Goal: Task Accomplishment & Management: Manage account settings

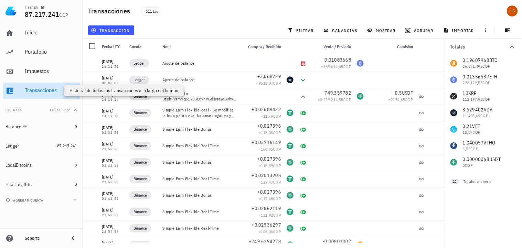
click at [46, 91] on div "Transacciones" at bounding box center [51, 90] width 52 height 7
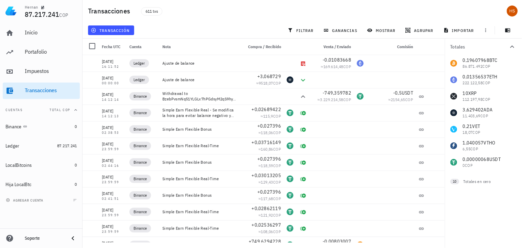
click at [507, 128] on div "0,19607968 BTC 86.871.492 COP 0,01356537 ETH 222.122,58 COP 10 XRP 112.197,98 C…" at bounding box center [483, 113] width 77 height 116
click at [310, 28] on span "filtrar" at bounding box center [301, 31] width 25 height 6
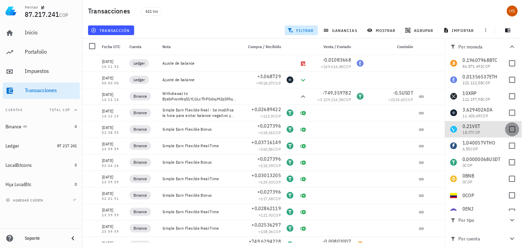
click at [511, 130] on div at bounding box center [513, 130] width 12 height 12
checkbox input "true"
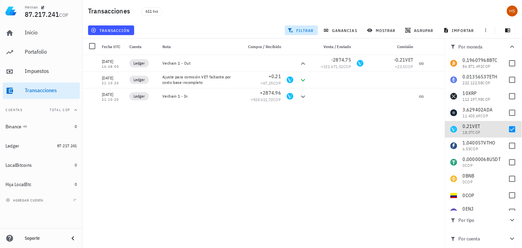
click at [338, 122] on div "[DATE] 16:11:52 Ledger Ajuste de balance -0,01083668 ≈ 169.614,48 COP [DATE] 00…" at bounding box center [264, 149] width 362 height 188
click at [108, 30] on span "transacción" at bounding box center [111, 31] width 38 height 6
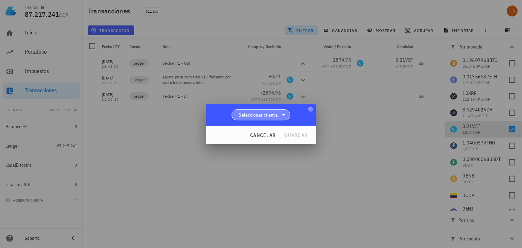
click at [265, 116] on span "Seleccionar cuenta" at bounding box center [258, 114] width 39 height 7
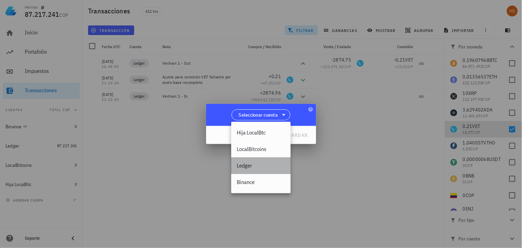
click at [243, 166] on div "Ledger" at bounding box center [261, 165] width 49 height 7
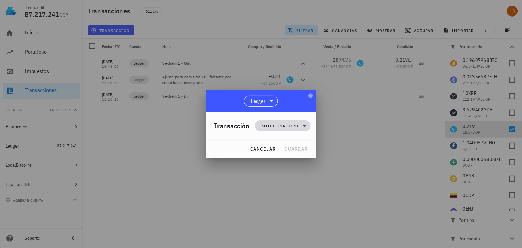
click at [280, 126] on span "Seleccionar tipo" at bounding box center [280, 125] width 36 height 7
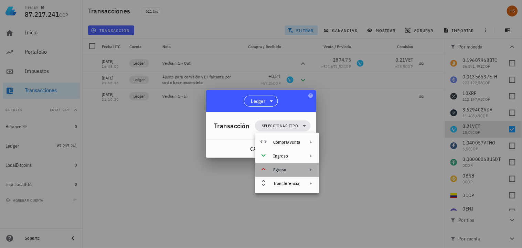
click at [284, 169] on div "Egreso" at bounding box center [286, 170] width 27 height 6
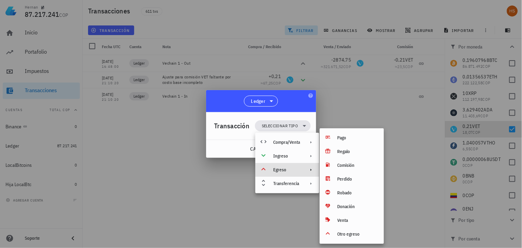
click at [177, 227] on div at bounding box center [261, 124] width 522 height 248
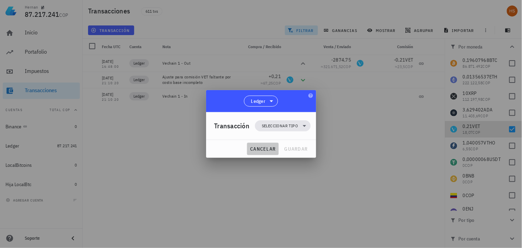
click at [262, 146] on span "cancelar" at bounding box center [263, 149] width 26 height 6
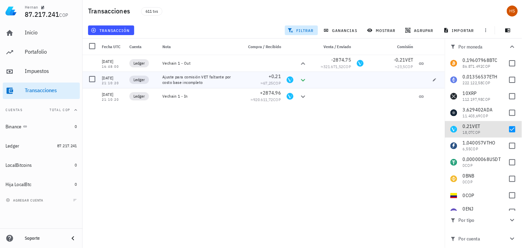
drag, startPoint x: 202, startPoint y: 82, endPoint x: 160, endPoint y: 77, distance: 42.6
click at [160, 77] on div "Ajuste para comisión VET faltante por costo base incompleto" at bounding box center [200, 80] width 80 height 17
copy div "Ajuste para comisión VET faltante por costo base incompleto"
click at [91, 78] on div at bounding box center [92, 79] width 12 height 12
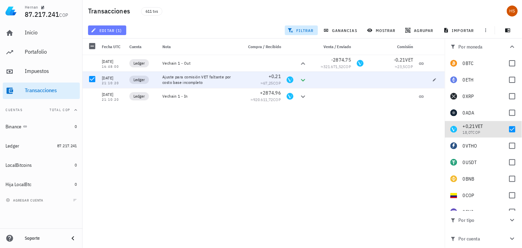
click at [118, 29] on span "editar (1)" at bounding box center [107, 31] width 30 height 6
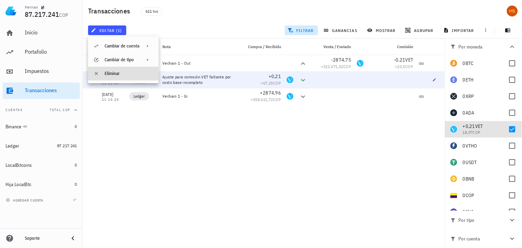
click at [107, 72] on div "Eliminar" at bounding box center [129, 74] width 49 height 6
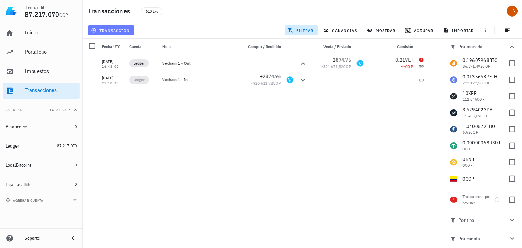
click at [120, 31] on span "transacción" at bounding box center [111, 31] width 38 height 6
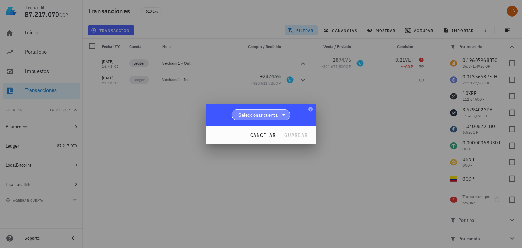
click at [277, 117] on span "Seleccionar cuenta" at bounding box center [258, 114] width 39 height 7
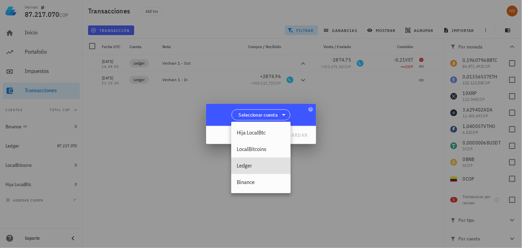
click at [253, 166] on div "Ledger" at bounding box center [261, 165] width 49 height 7
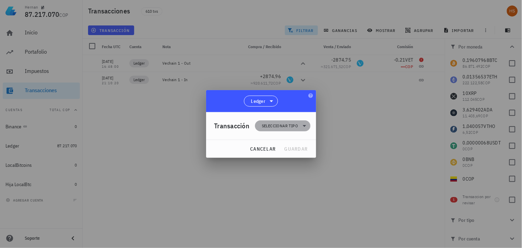
click at [280, 123] on span "Seleccionar tipo" at bounding box center [280, 125] width 36 height 7
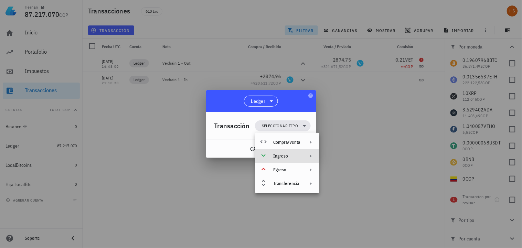
click at [286, 153] on div "Ingreso" at bounding box center [286, 156] width 27 height 6
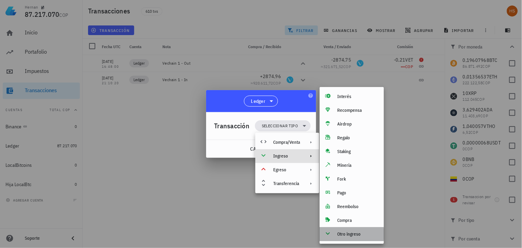
click at [354, 233] on div "Otro ingreso" at bounding box center [358, 235] width 41 height 6
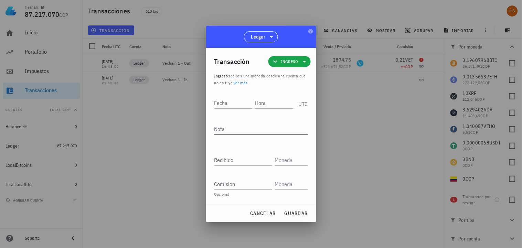
click at [215, 128] on textarea "Nota" at bounding box center [261, 129] width 94 height 11
click at [217, 127] on div "Nota" at bounding box center [261, 129] width 94 height 11
paste textarea "Ajuste manual para compensar comisión de VET no cubierta en costo base"
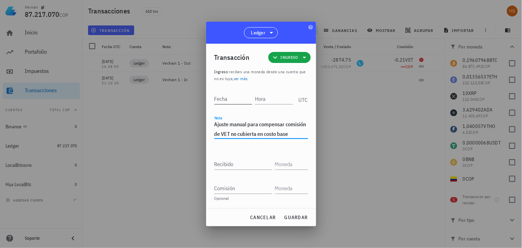
type textarea "Ajuste manual para compensar comisión de VET no cubierta en costo base"
click at [225, 100] on input "Fecha" at bounding box center [233, 98] width 39 height 11
click at [215, 97] on div "Fecha" at bounding box center [233, 98] width 38 height 11
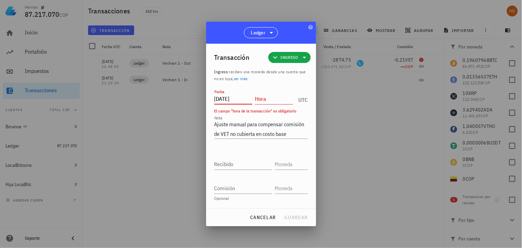
type input "[DATE]"
click at [257, 99] on input "Hora" at bounding box center [274, 98] width 38 height 11
type input "21:10:18"
click at [231, 164] on input "Recibido" at bounding box center [243, 164] width 58 height 11
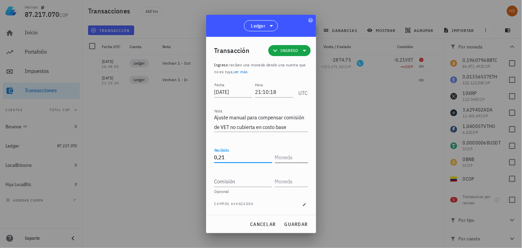
type input "0,21"
click at [282, 155] on input "text" at bounding box center [291, 157] width 32 height 11
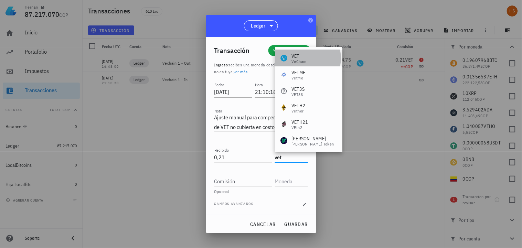
click at [308, 60] on div "VET VeChain" at bounding box center [308, 58] width 67 height 17
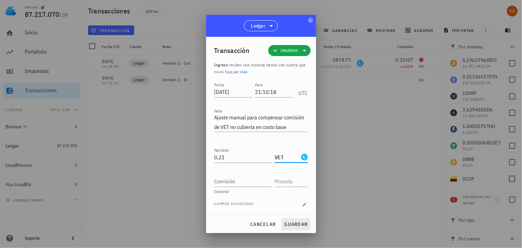
type input "VET"
click at [297, 221] on button "guardar" at bounding box center [295, 224] width 29 height 12
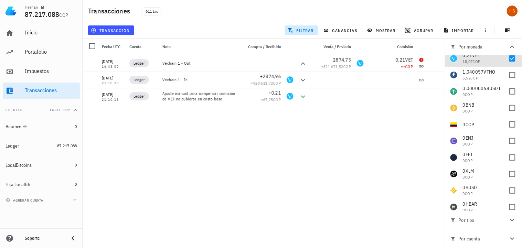
scroll to position [64, 0]
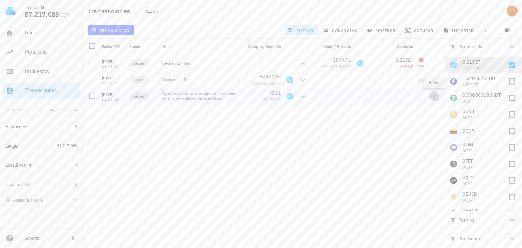
click at [434, 99] on button "button" at bounding box center [435, 97] width 10 height 10
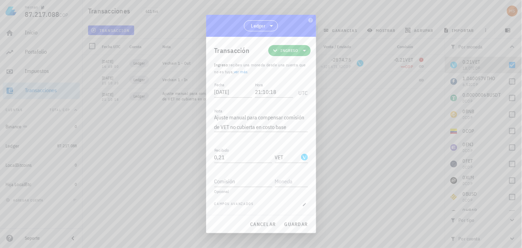
click at [307, 50] on icon at bounding box center [304, 50] width 8 height 8
click at [302, 78] on div "Ingreso" at bounding box center [300, 81] width 27 height 6
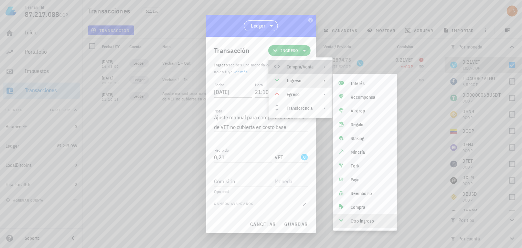
click at [326, 67] on icon at bounding box center [325, 67] width 6 height 6
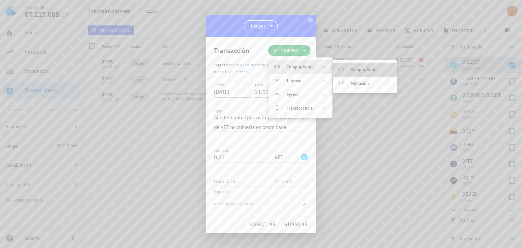
click at [374, 71] on div "Compra/Venta" at bounding box center [371, 70] width 41 height 6
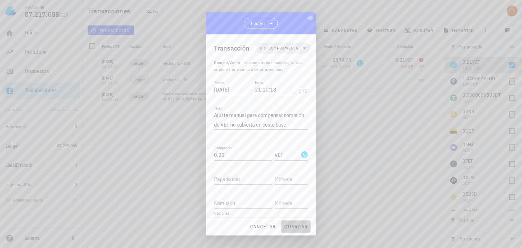
click at [298, 229] on span "guardar" at bounding box center [296, 227] width 24 height 6
click at [244, 182] on input "Pagado con" at bounding box center [243, 178] width 58 height 11
click at [285, 50] on span "Compra/Venta" at bounding box center [283, 48] width 30 height 7
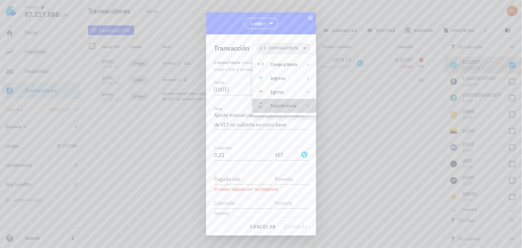
click at [287, 105] on div "Transferencia" at bounding box center [283, 106] width 27 height 6
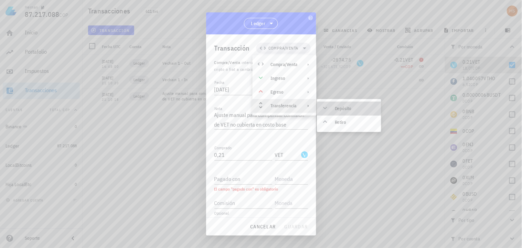
click at [352, 108] on div "Depósito" at bounding box center [355, 109] width 41 height 6
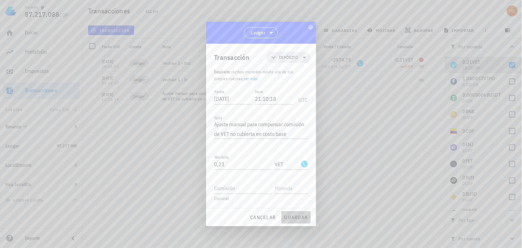
click at [295, 217] on span "guardar" at bounding box center [296, 217] width 24 height 6
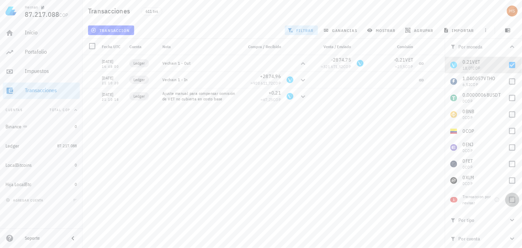
click at [512, 200] on div at bounding box center [513, 200] width 12 height 12
checkbox input "false"
click at [43, 87] on div "Transacciones" at bounding box center [51, 90] width 52 height 7
click at [39, 29] on div "Inicio" at bounding box center [51, 32] width 52 height 7
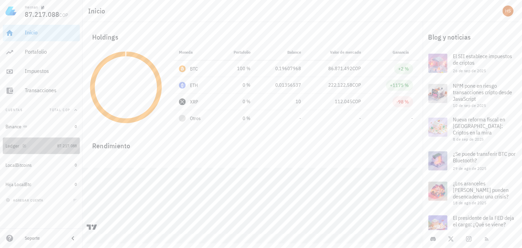
click at [8, 143] on div "Ledger" at bounding box center [13, 146] width 14 height 6
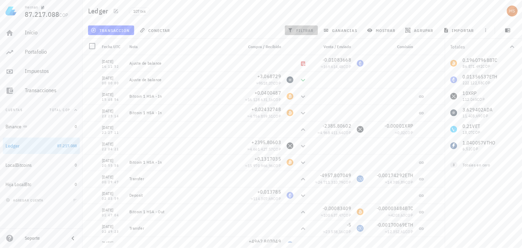
click at [304, 28] on span "filtrar" at bounding box center [301, 31] width 25 height 6
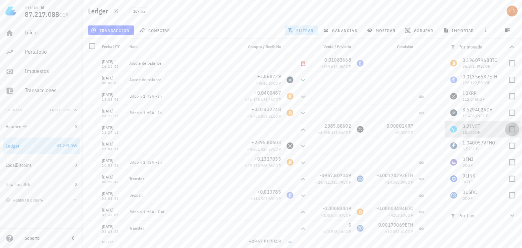
click at [508, 129] on div at bounding box center [513, 130] width 12 height 12
checkbox input "true"
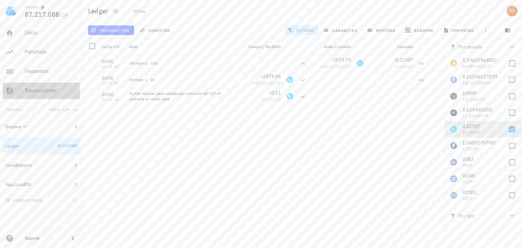
click at [45, 85] on div "Transacciones" at bounding box center [51, 90] width 52 height 15
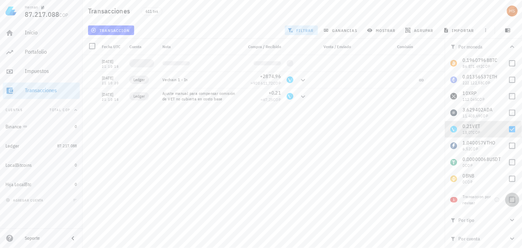
click at [512, 198] on div at bounding box center [513, 200] width 12 height 12
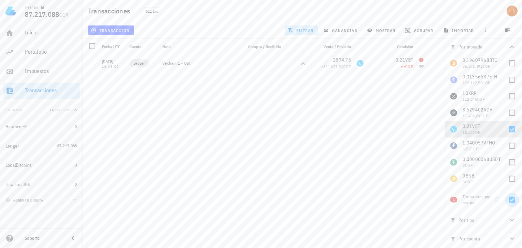
click at [512, 199] on div at bounding box center [513, 200] width 12 height 12
checkbox input "false"
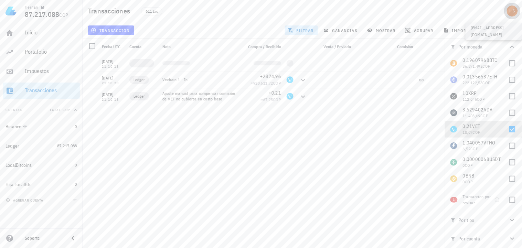
click at [515, 8] on div "avatar" at bounding box center [512, 11] width 11 height 11
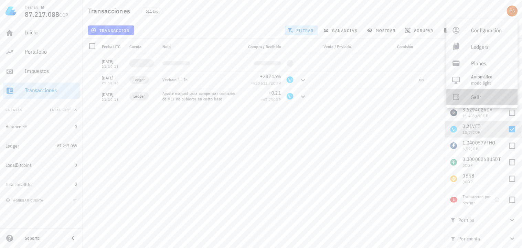
click at [465, 94] on link "Salir" at bounding box center [482, 97] width 71 height 17
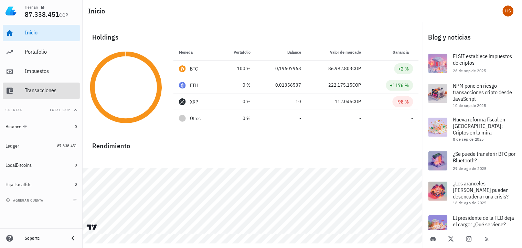
click at [50, 88] on div "Transacciones" at bounding box center [51, 90] width 52 height 7
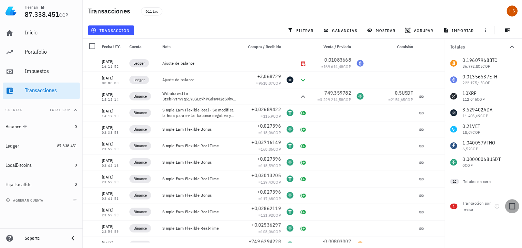
click at [511, 207] on div at bounding box center [513, 207] width 12 height 12
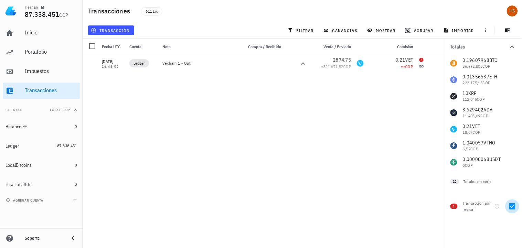
click at [512, 207] on div at bounding box center [513, 207] width 12 height 12
checkbox input "false"
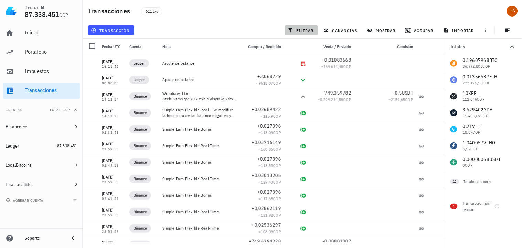
click at [307, 28] on span "filtrar" at bounding box center [301, 31] width 25 height 6
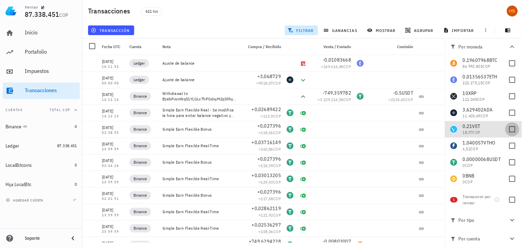
click at [513, 132] on div at bounding box center [513, 130] width 12 height 12
checkbox input "true"
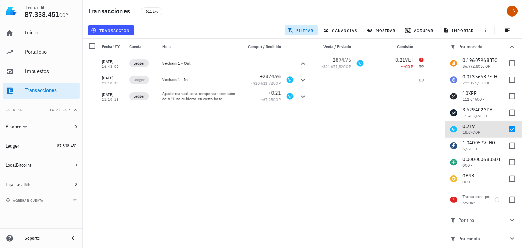
click at [342, 124] on div "[DATE] 16:11:52 Ledger Ajuste de balance -0,01083668 ≈ 169.614,48 COP [DATE] 00…" at bounding box center [264, 149] width 362 height 188
click at [90, 96] on div at bounding box center [92, 96] width 12 height 12
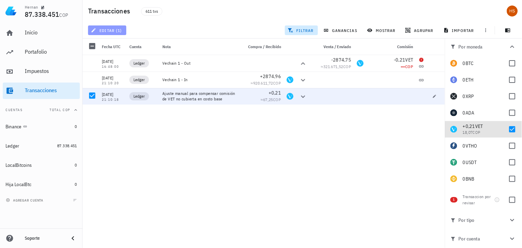
click at [112, 28] on span "editar (1)" at bounding box center [107, 31] width 30 height 6
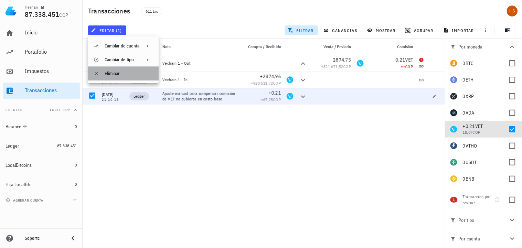
click at [105, 71] on div "Eliminar" at bounding box center [129, 74] width 49 height 6
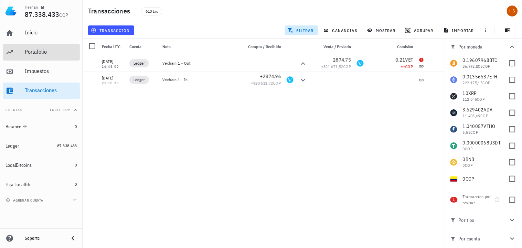
click at [43, 52] on div "Portafolio" at bounding box center [51, 52] width 52 height 7
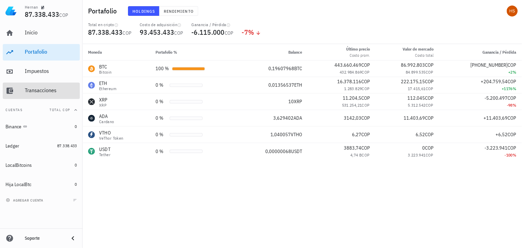
click at [45, 85] on div "Transacciones" at bounding box center [51, 90] width 52 height 15
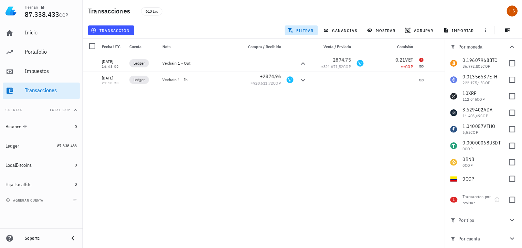
drag, startPoint x: 515, startPoint y: 202, endPoint x: 391, endPoint y: 192, distance: 124.7
click at [391, 192] on div "Transacciones 610 txs transacción filtrar ganancias mostrar agrupar importar Po…" at bounding box center [261, 121] width 522 height 243
click at [511, 46] on icon "button" at bounding box center [512, 47] width 8 height 8
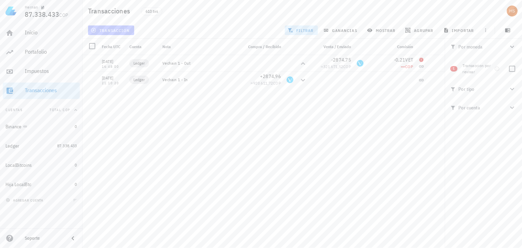
click at [118, 26] on button "transacción" at bounding box center [111, 30] width 46 height 10
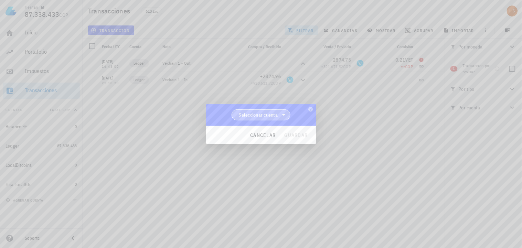
click at [269, 112] on span "Seleccionar cuenta" at bounding box center [258, 114] width 39 height 7
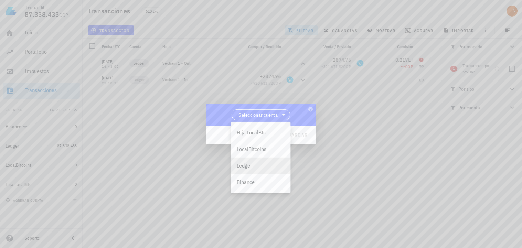
click at [249, 168] on div "Ledger" at bounding box center [261, 165] width 49 height 7
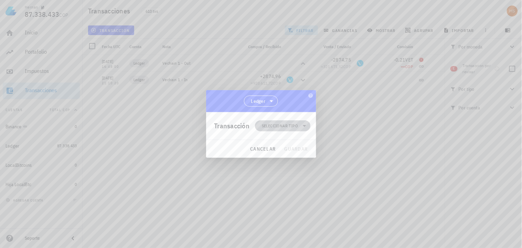
click at [286, 125] on span "Seleccionar tipo" at bounding box center [280, 125] width 36 height 7
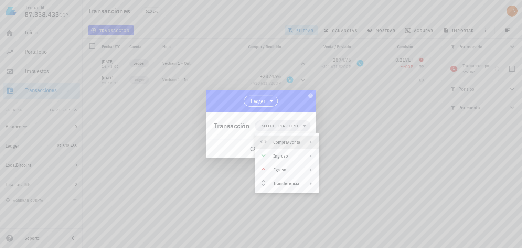
click at [312, 143] on icon at bounding box center [311, 143] width 6 height 6
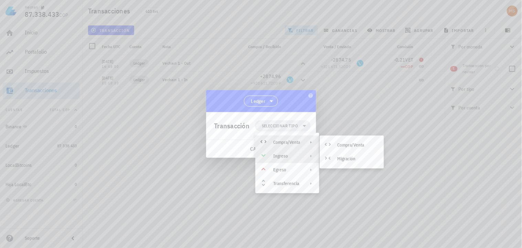
click at [293, 157] on div "Ingreso" at bounding box center [286, 156] width 27 height 6
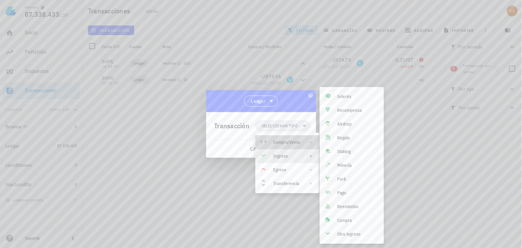
click at [303, 141] on div "Compra/Venta" at bounding box center [287, 143] width 64 height 14
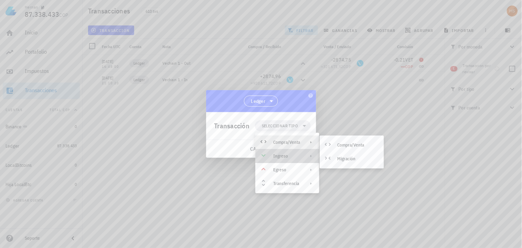
click at [301, 156] on div "Ingreso" at bounding box center [287, 156] width 64 height 14
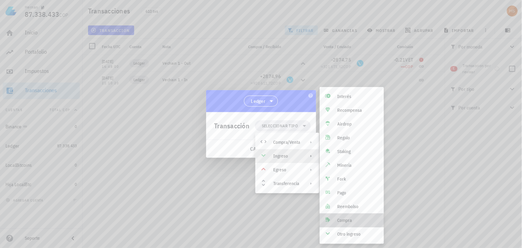
click at [350, 219] on div "Compra" at bounding box center [358, 221] width 41 height 6
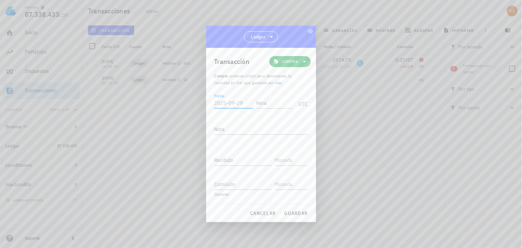
click at [226, 104] on input "Fecha" at bounding box center [233, 102] width 39 height 11
type input "2021-07-05"
click at [262, 104] on input "Hora" at bounding box center [274, 102] width 37 height 11
type input "00:00:00"
click at [231, 122] on div "Nota" at bounding box center [261, 130] width 94 height 23
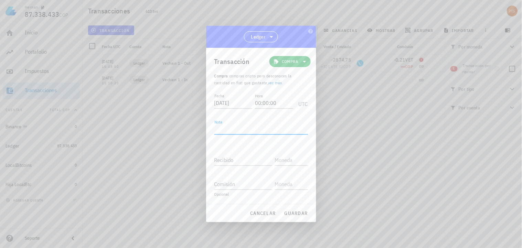
click at [226, 128] on textarea "Nota" at bounding box center [261, 129] width 94 height 11
paste textarea "Ajuste técnico para costo base incompleto de comisión 0.21 VET"
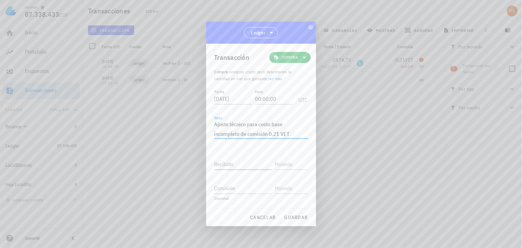
type textarea "Ajuste técnico para costo base incompleto de comisión 0.21 VET"
click at [228, 161] on input "Recibido" at bounding box center [243, 164] width 58 height 11
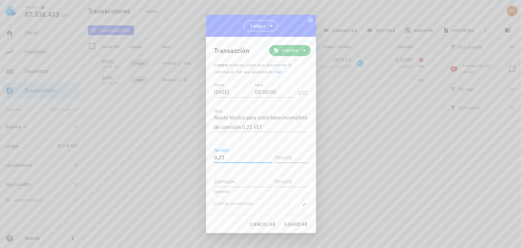
type input "0,21"
click at [294, 157] on input "text" at bounding box center [291, 157] width 32 height 11
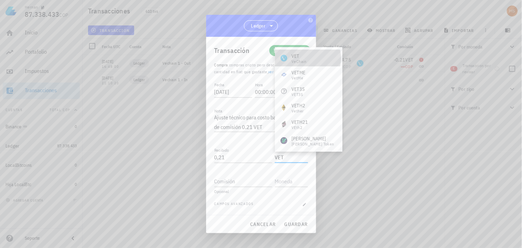
click at [303, 56] on div "VET" at bounding box center [298, 56] width 15 height 7
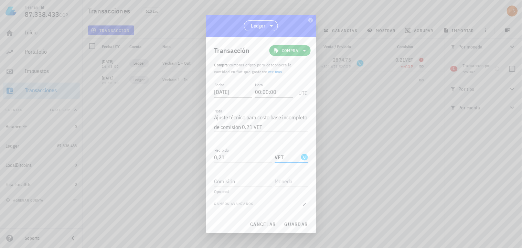
type input "VET"
click at [301, 226] on span "guardar" at bounding box center [296, 224] width 24 height 6
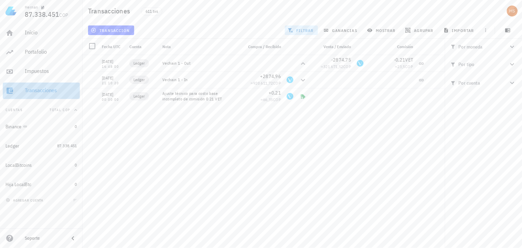
click at [51, 90] on div "Transacciones" at bounding box center [51, 90] width 52 height 7
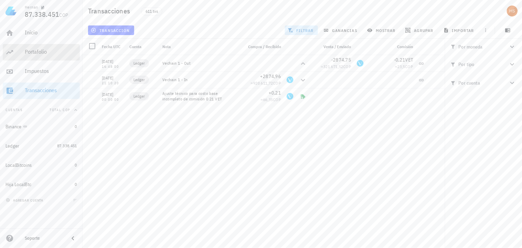
click at [44, 54] on div "Portafolio" at bounding box center [51, 52] width 52 height 7
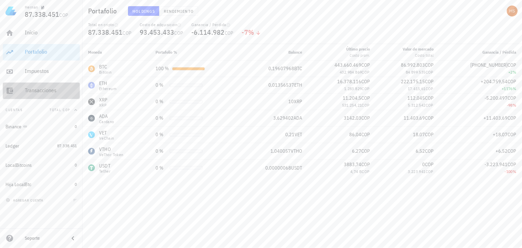
click at [47, 87] on div "Transacciones" at bounding box center [51, 90] width 52 height 7
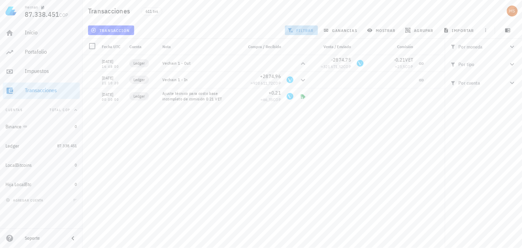
click at [304, 29] on span "filtrar" at bounding box center [301, 31] width 25 height 6
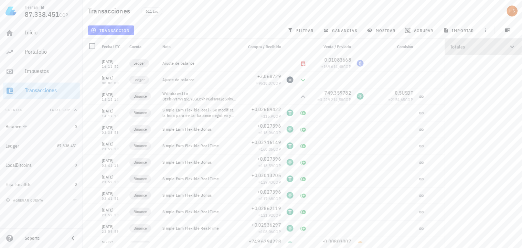
click at [513, 46] on icon "button" at bounding box center [512, 47] width 8 height 8
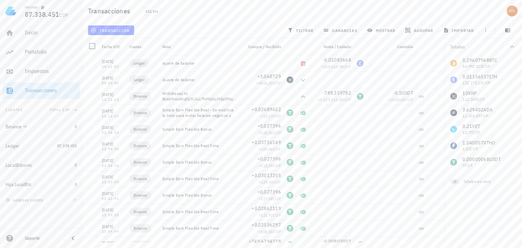
click at [480, 112] on div "0,19607968 BTC 86.992.803 COP 0,01356537 ETH 222.175,15 COP 10 XRP 112.045 COP …" at bounding box center [483, 113] width 77 height 116
click at [297, 29] on span "filtrar" at bounding box center [301, 31] width 25 height 6
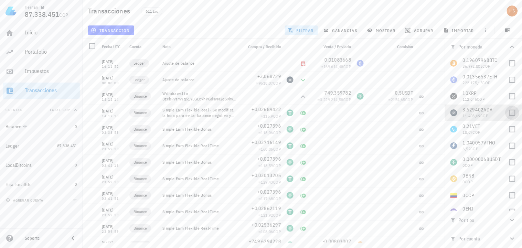
click at [511, 114] on div at bounding box center [513, 113] width 12 height 12
checkbox input "true"
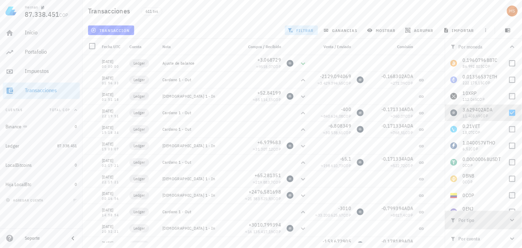
click at [513, 220] on icon "button" at bounding box center [512, 220] width 8 height 8
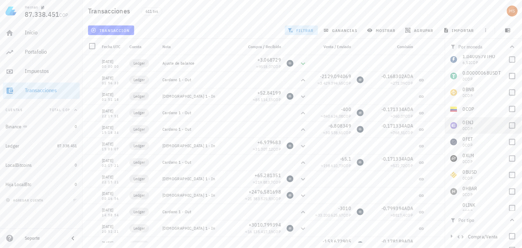
scroll to position [115, 0]
click at [510, 45] on icon "button" at bounding box center [512, 47] width 8 height 8
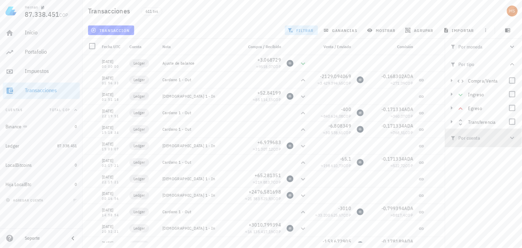
click at [511, 137] on icon "button" at bounding box center [512, 138] width 8 height 8
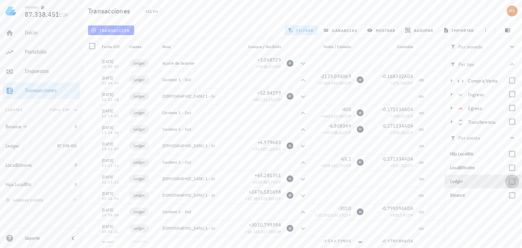
click at [511, 184] on div at bounding box center [513, 182] width 12 height 12
checkbox input "true"
click at [433, 62] on icon "button" at bounding box center [434, 63] width 3 height 3
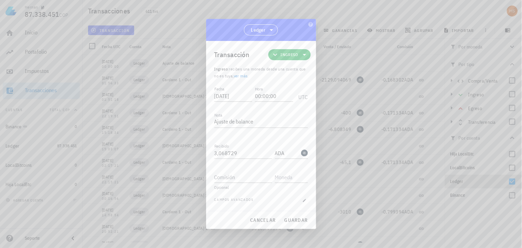
click at [432, 62] on div at bounding box center [261, 124] width 522 height 248
click at [269, 221] on span "cancelar" at bounding box center [263, 220] width 26 height 6
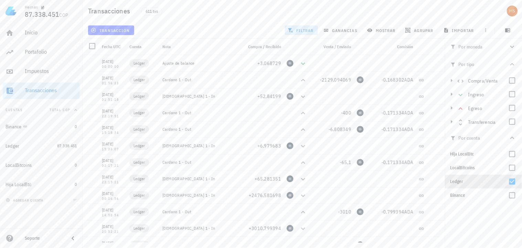
click at [403, 45] on span "Comisión" at bounding box center [405, 46] width 16 height 5
click at [388, 29] on span "mostrar" at bounding box center [382, 31] width 27 height 6
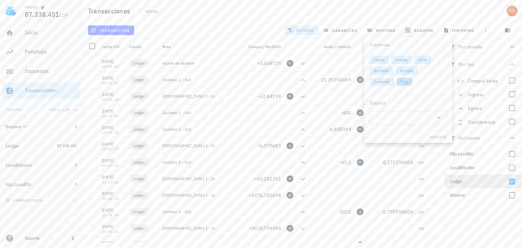
click at [402, 78] on span "Tipo" at bounding box center [404, 82] width 7 height 8
click at [434, 135] on span "resetear" at bounding box center [438, 137] width 18 height 4
click at [384, 71] on span "Recibido" at bounding box center [381, 71] width 15 height 8
click at [252, 25] on div "transacción filtrar ganancias mostrar agrupar importar" at bounding box center [302, 30] width 431 height 17
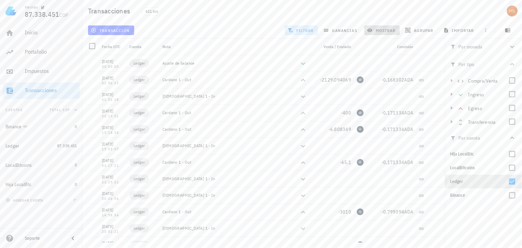
click at [383, 31] on span "mostrar" at bounding box center [382, 31] width 27 height 6
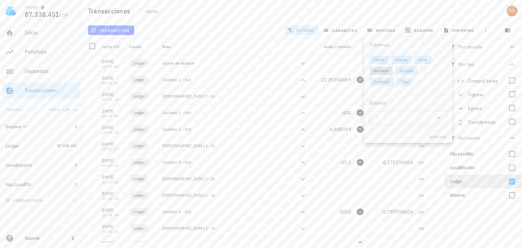
click at [382, 68] on span "Recibido" at bounding box center [381, 71] width 15 height 8
click at [383, 57] on span "Fecha" at bounding box center [379, 60] width 11 height 8
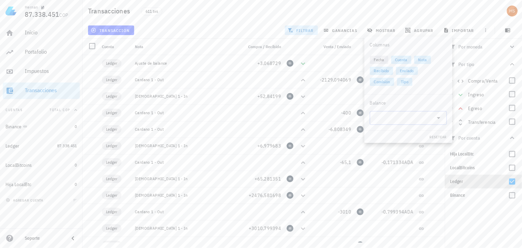
click at [437, 118] on icon at bounding box center [439, 118] width 8 height 8
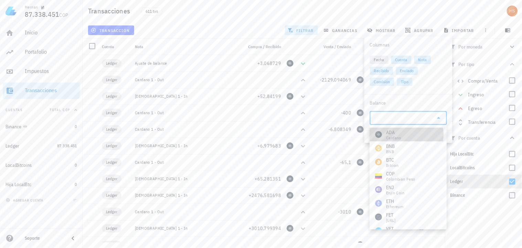
click at [410, 133] on div "ADA Cardano" at bounding box center [408, 135] width 77 height 14
type input "ADA"
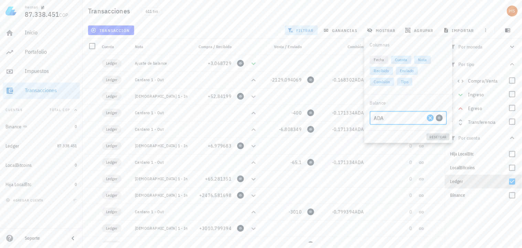
click at [431, 137] on span "resetear" at bounding box center [438, 137] width 18 height 4
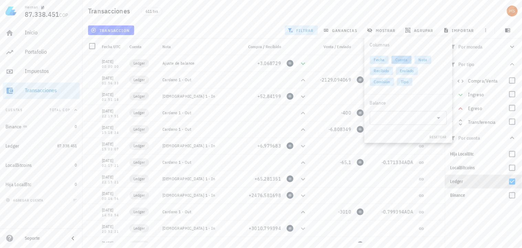
click at [404, 59] on span "Cuenta" at bounding box center [402, 60] width 12 height 8
click at [441, 139] on button "resetear" at bounding box center [438, 137] width 23 height 7
click at [478, 218] on div "Por moneda 0,19607968 BTC 86.992.803 COP 0,01356537 ETH 222.175,15 COP 10 XRP 1…" at bounding box center [483, 144] width 77 height 210
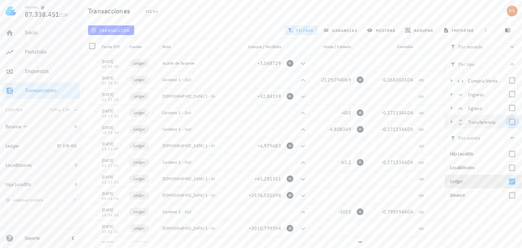
click at [512, 122] on div at bounding box center [513, 122] width 12 height 12
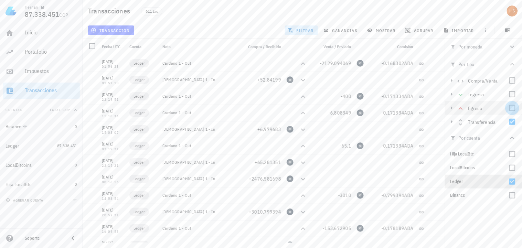
click at [513, 110] on div at bounding box center [513, 108] width 12 height 12
click at [512, 122] on div at bounding box center [513, 122] width 12 height 12
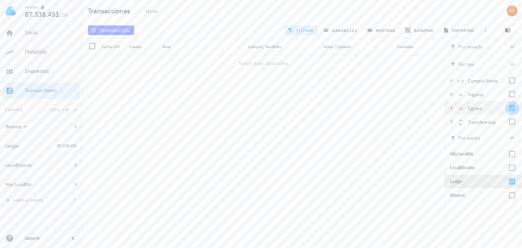
click at [513, 109] on div at bounding box center [513, 108] width 12 height 12
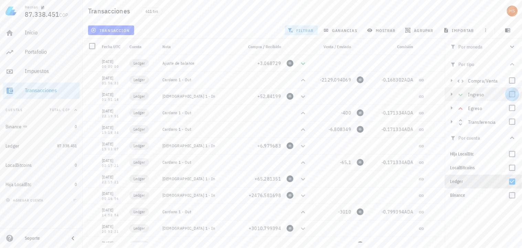
click at [512, 95] on div at bounding box center [513, 94] width 12 height 12
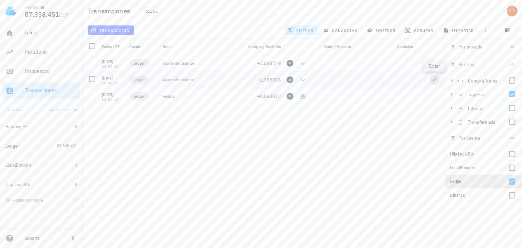
click at [433, 78] on icon "button" at bounding box center [435, 80] width 4 height 4
type input "2021-05-15"
type input "16:09:52"
type input "2,759076"
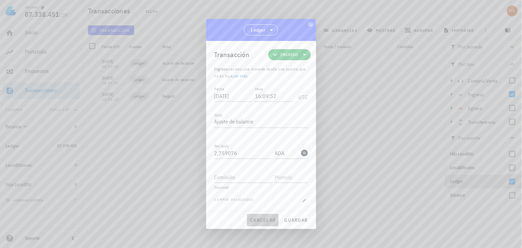
click at [256, 221] on span "cancelar" at bounding box center [263, 220] width 26 height 6
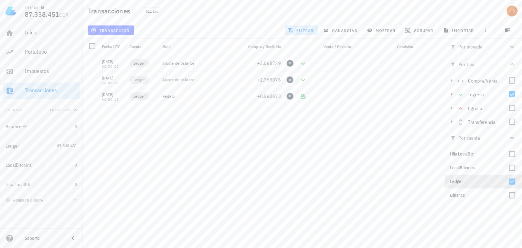
click at [264, 201] on div "24/09/2025 00:00:00 Ledger Ajuste de balance +3,068729 10/11/2022 01:56:33 Ledg…" at bounding box center [264, 149] width 362 height 188
click at [514, 97] on div at bounding box center [513, 94] width 12 height 12
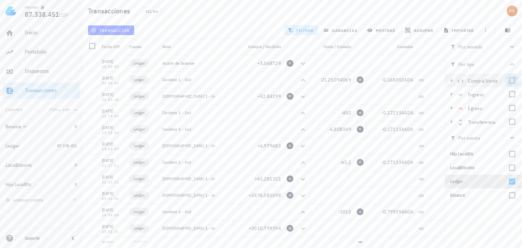
click at [515, 80] on div at bounding box center [513, 81] width 12 height 12
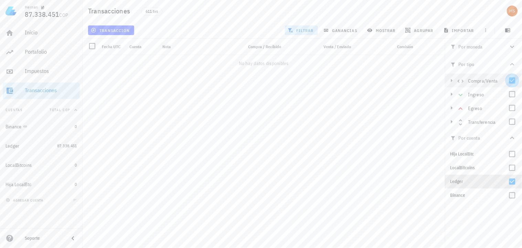
click at [515, 80] on div at bounding box center [513, 81] width 12 height 12
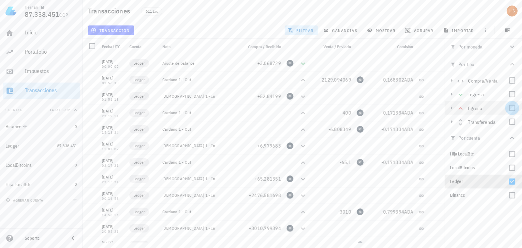
click at [513, 107] on div at bounding box center [513, 108] width 12 height 12
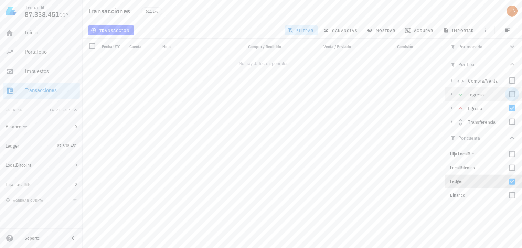
click at [513, 95] on div at bounding box center [513, 94] width 12 height 12
click at [512, 106] on div at bounding box center [513, 108] width 12 height 12
click at [513, 120] on div at bounding box center [513, 122] width 12 height 12
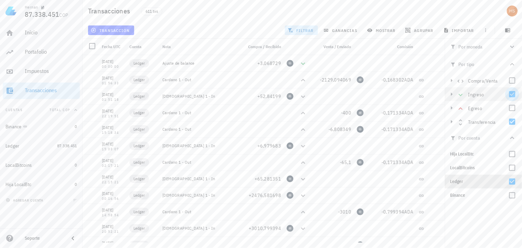
click at [513, 95] on div at bounding box center [513, 94] width 12 height 12
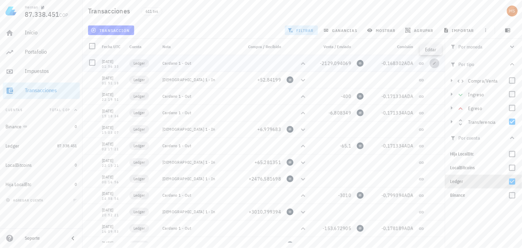
click at [433, 64] on icon "button" at bounding box center [435, 63] width 4 height 4
type input "2022-11-10"
type input "01:56:33"
type textarea "Cardano 1 - Out"
type input "2.129,094069"
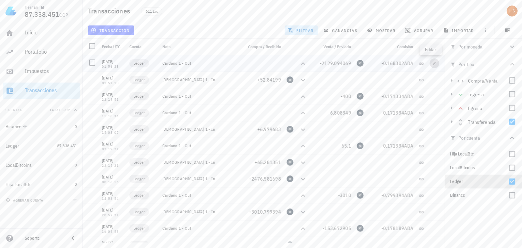
type input "ADA"
type input "0,168302"
type input "ADA"
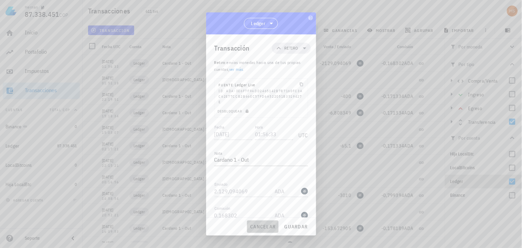
click at [264, 229] on span "cancelar" at bounding box center [263, 227] width 26 height 6
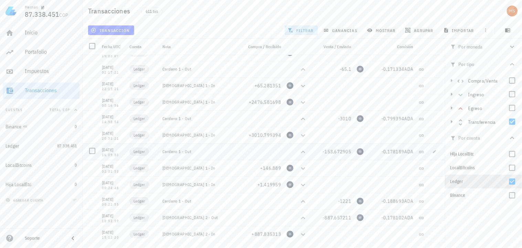
scroll to position [109, 0]
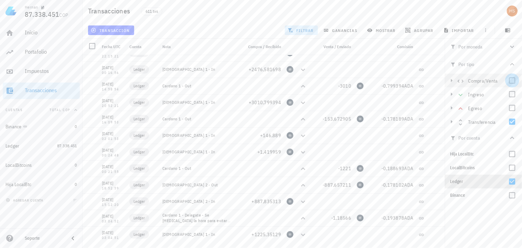
click at [511, 79] on div at bounding box center [513, 81] width 12 height 12
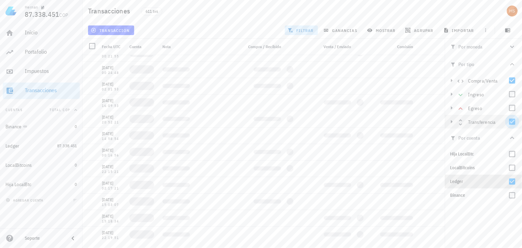
click at [513, 121] on div at bounding box center [513, 122] width 12 height 12
click at [513, 94] on div at bounding box center [513, 94] width 12 height 12
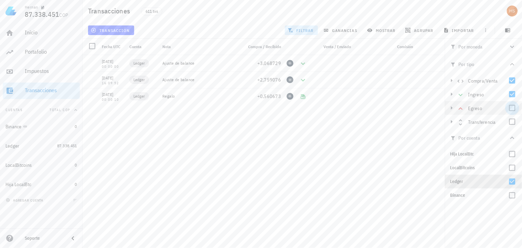
click at [512, 109] on div at bounding box center [513, 108] width 12 height 12
click at [514, 81] on div at bounding box center [513, 81] width 12 height 12
click at [511, 95] on div at bounding box center [513, 94] width 12 height 12
click at [512, 94] on div at bounding box center [513, 94] width 12 height 12
click at [514, 107] on div at bounding box center [513, 108] width 12 height 12
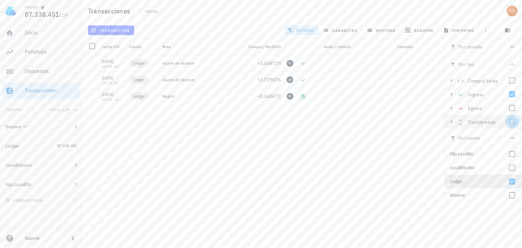
click at [513, 119] on div at bounding box center [513, 122] width 12 height 12
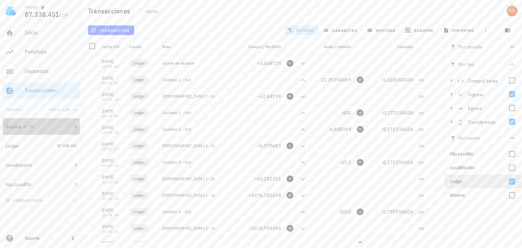
click at [15, 122] on div "Binance" at bounding box center [39, 126] width 67 height 15
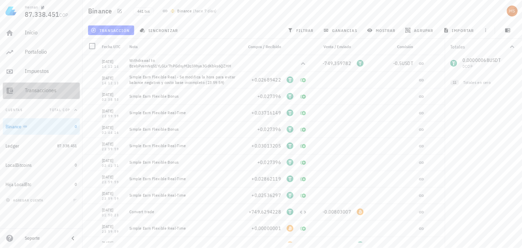
click at [57, 89] on div "Transacciones" at bounding box center [51, 90] width 52 height 7
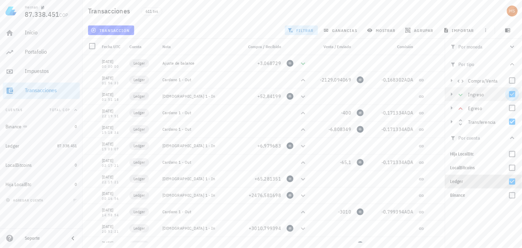
click at [511, 93] on div at bounding box center [513, 94] width 12 height 12
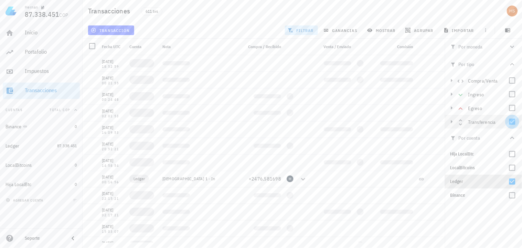
click at [512, 120] on div at bounding box center [513, 122] width 12 height 12
click at [513, 180] on div at bounding box center [513, 182] width 12 height 12
checkbox input "false"
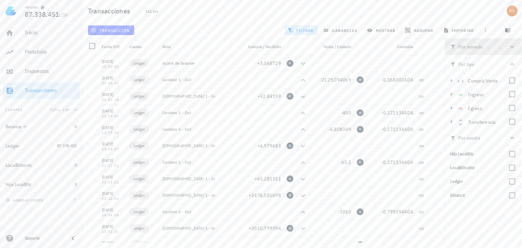
click at [453, 44] on icon "button" at bounding box center [453, 47] width 6 height 6
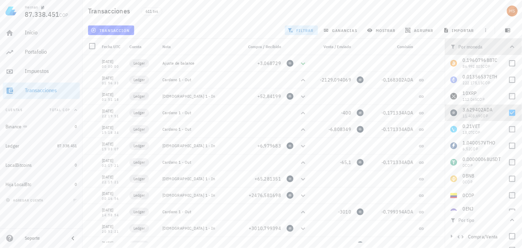
click at [453, 44] on icon "button" at bounding box center [453, 47] width 6 height 6
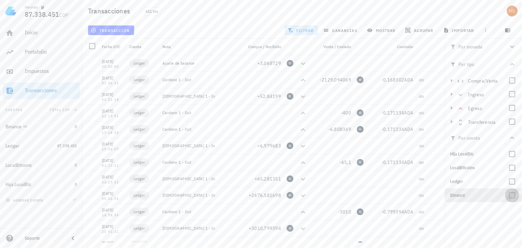
click at [513, 196] on div at bounding box center [513, 196] width 12 height 12
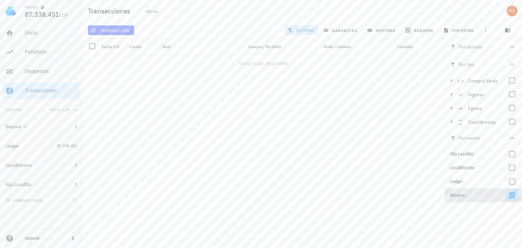
click at [513, 196] on div at bounding box center [513, 196] width 12 height 12
checkbox input "false"
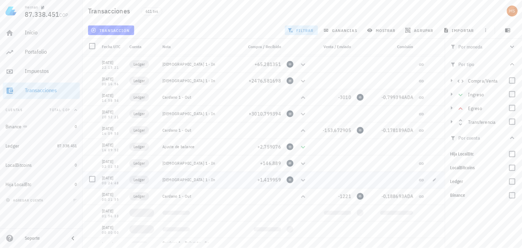
scroll to position [159, 0]
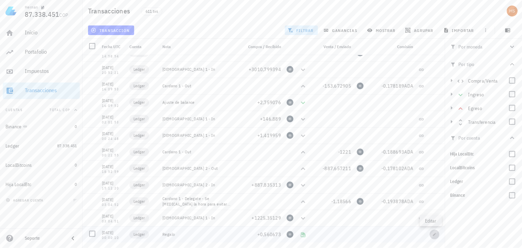
click at [433, 233] on icon "button" at bounding box center [435, 235] width 4 height 4
type input "2021-01-16"
type input "00:00:10"
type textarea "Regalo"
type input "0,560673"
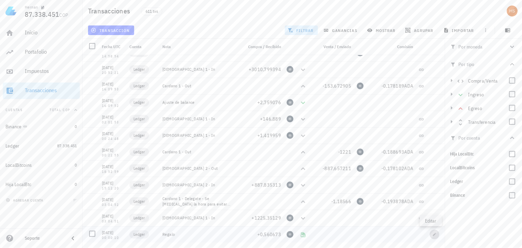
type input "ADA"
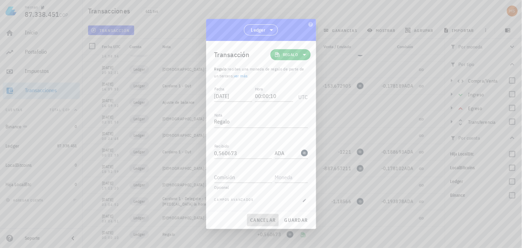
click at [260, 219] on span "cancelar" at bounding box center [263, 220] width 26 height 6
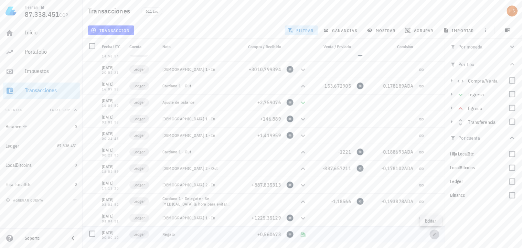
click at [430, 235] on span "button" at bounding box center [435, 235] width 10 height 4
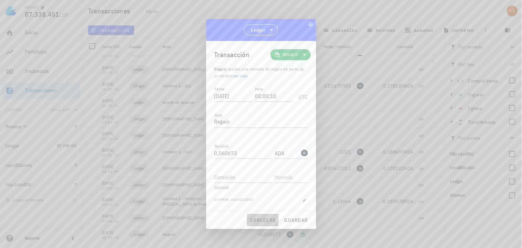
click at [267, 218] on span "cancelar" at bounding box center [263, 220] width 26 height 6
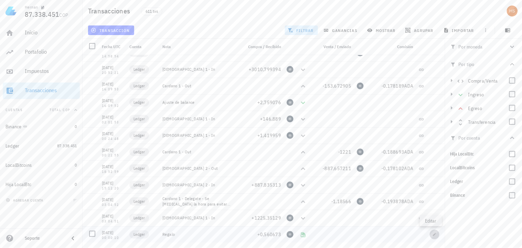
click at [433, 234] on icon "button" at bounding box center [435, 235] width 4 height 4
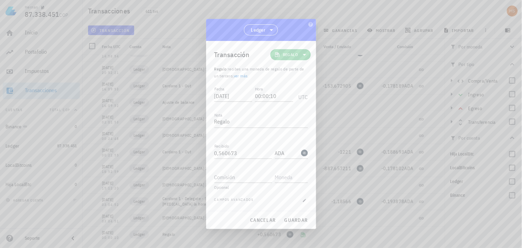
click at [304, 54] on icon at bounding box center [304, 55] width 3 height 2
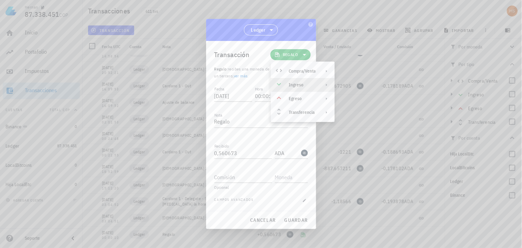
click at [326, 85] on icon at bounding box center [327, 85] width 6 height 6
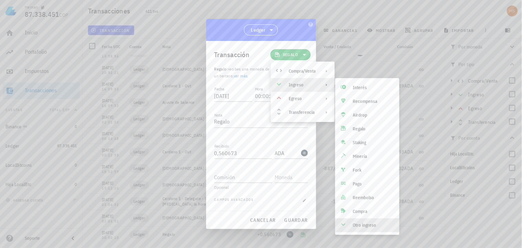
click at [357, 226] on div "Otro ingreso" at bounding box center [373, 226] width 41 height 6
click at [361, 224] on div "Otro ingreso" at bounding box center [373, 226] width 41 height 6
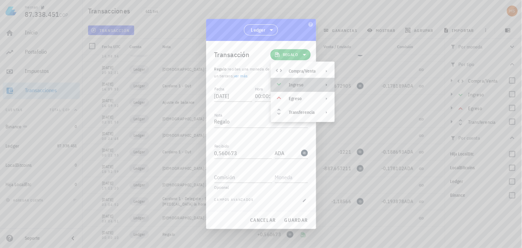
click at [293, 85] on div "Ingreso" at bounding box center [302, 85] width 27 height 6
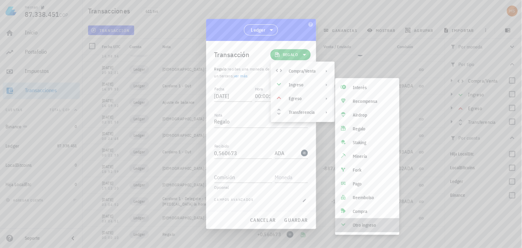
click at [362, 223] on div "Otro ingreso" at bounding box center [373, 226] width 41 height 6
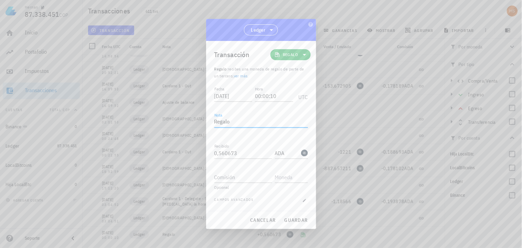
drag, startPoint x: 233, startPoint y: 118, endPoint x: 213, endPoint y: 117, distance: 20.0
click at [213, 117] on div "Transacción Regalo Regalo : recibes una moneda de regalo de parte de un tercero…" at bounding box center [261, 126] width 110 height 170
click at [297, 219] on span "guardar" at bounding box center [296, 220] width 24 height 6
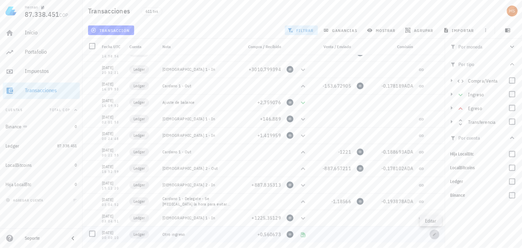
click at [435, 235] on span "button" at bounding box center [435, 235] width 10 height 4
type textarea "Otro ingreso"
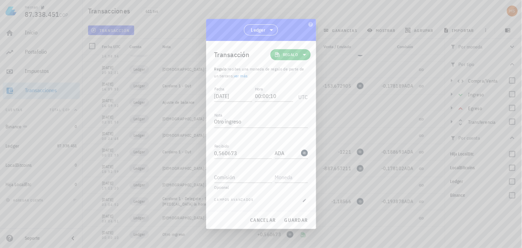
click at [306, 54] on icon at bounding box center [304, 55] width 8 height 8
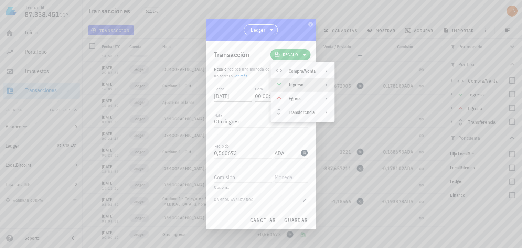
click at [298, 83] on div "Ingreso" at bounding box center [302, 85] width 27 height 6
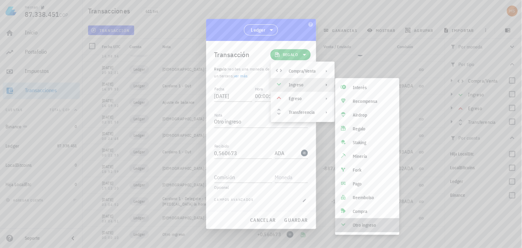
click at [366, 223] on div "Otro ingreso" at bounding box center [373, 226] width 41 height 6
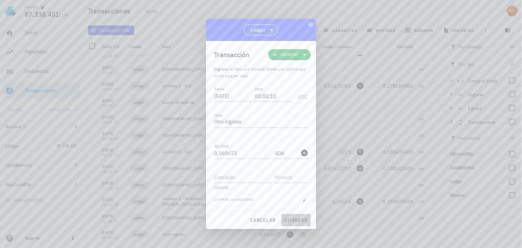
click at [299, 221] on span "guardar" at bounding box center [296, 220] width 24 height 6
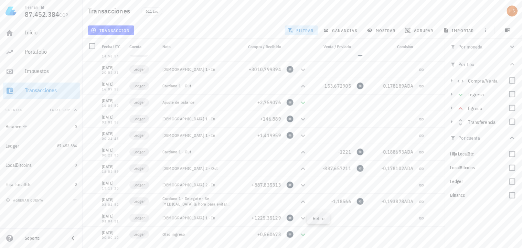
click at [47, 89] on div "Transacciones" at bounding box center [51, 90] width 52 height 7
click at [42, 50] on div "Portafolio" at bounding box center [51, 52] width 52 height 7
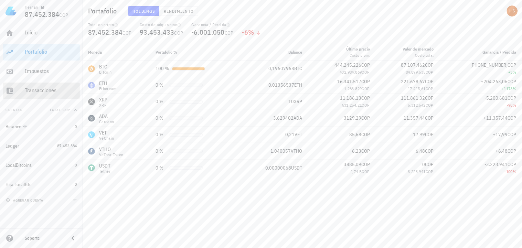
click at [41, 90] on div "Transacciones" at bounding box center [51, 90] width 52 height 7
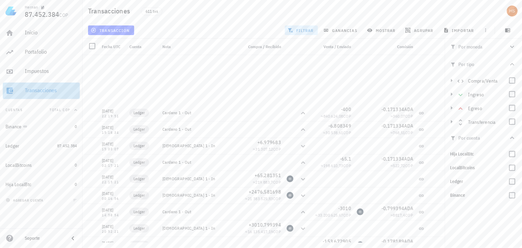
scroll to position [121, 0]
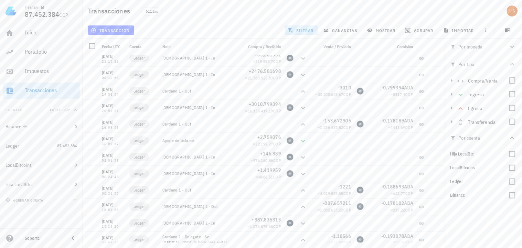
click at [513, 47] on icon "button" at bounding box center [512, 47] width 4 height 2
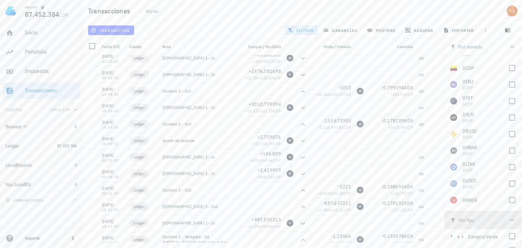
click at [509, 221] on icon "button" at bounding box center [512, 220] width 8 height 8
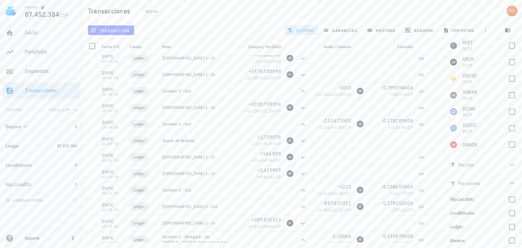
scroll to position [57, 0]
click at [510, 180] on icon "button" at bounding box center [512, 181] width 8 height 8
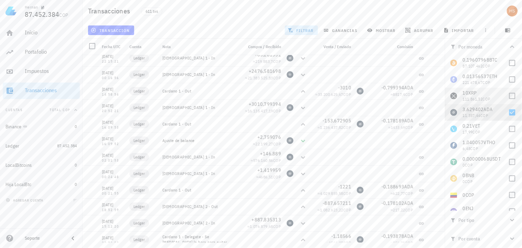
scroll to position [0, 0]
click at [507, 114] on div at bounding box center [513, 113] width 12 height 12
checkbox input "false"
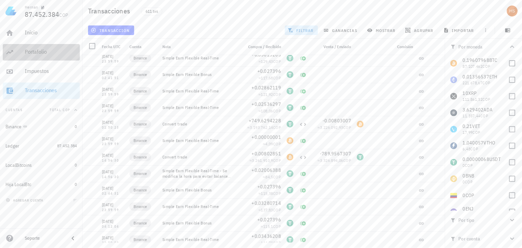
click at [35, 51] on div "Portafolio" at bounding box center [51, 52] width 52 height 7
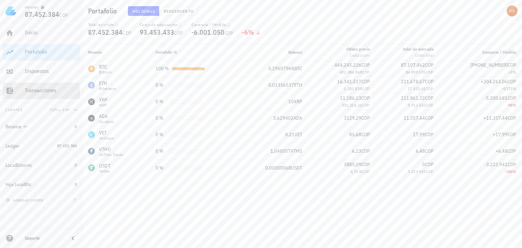
click at [30, 88] on div "Transacciones" at bounding box center [51, 90] width 52 height 7
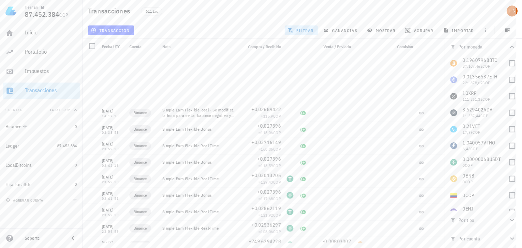
scroll to position [121, 0]
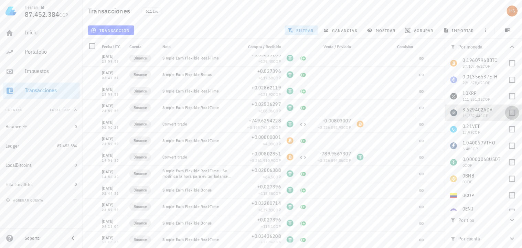
click at [510, 111] on div at bounding box center [513, 113] width 12 height 12
checkbox input "true"
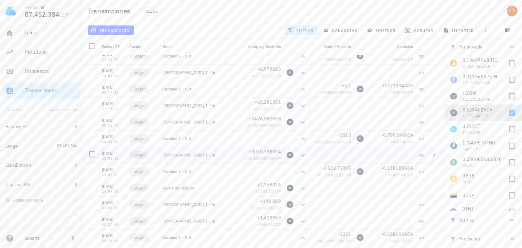
scroll to position [76, 0]
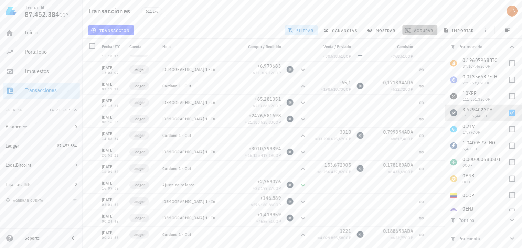
click at [415, 28] on span "agrupar" at bounding box center [420, 31] width 27 height 6
click at [416, 100] on div "Año" at bounding box center [423, 101] width 30 height 6
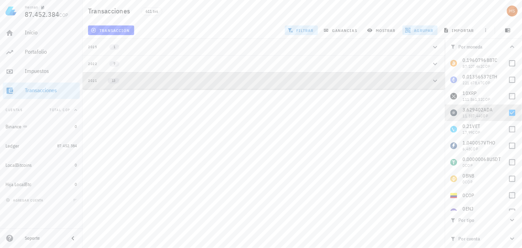
click at [122, 79] on div "13" at bounding box center [109, 81] width 25 height 6
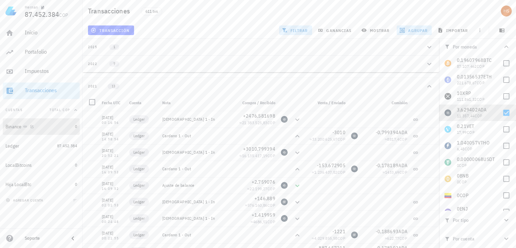
click at [27, 129] on div at bounding box center [30, 127] width 7 height 6
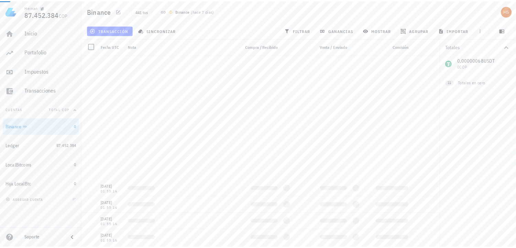
scroll to position [1300, 0]
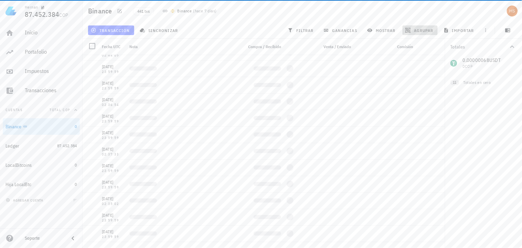
click at [429, 29] on span "agrupar" at bounding box center [420, 31] width 27 height 6
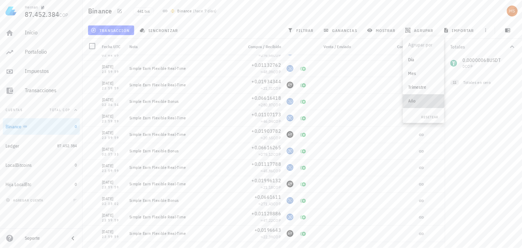
click at [412, 102] on div "Año" at bounding box center [423, 101] width 30 height 6
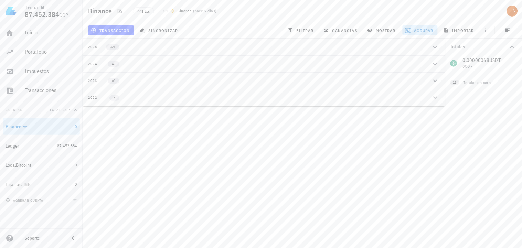
click at [98, 97] on div "5" at bounding box center [109, 98] width 25 height 6
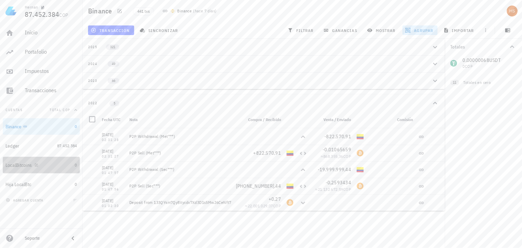
click at [44, 164] on div "LocalBitcoins" at bounding box center [39, 165] width 67 height 7
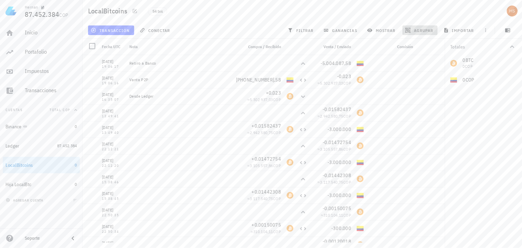
click at [430, 26] on button "agrupar" at bounding box center [420, 30] width 35 height 10
click at [407, 103] on div "Año" at bounding box center [423, 101] width 41 height 14
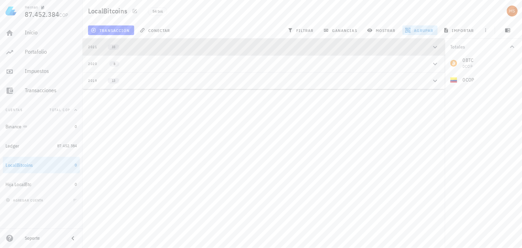
click at [143, 47] on div "2021 33" at bounding box center [259, 47] width 343 height 6
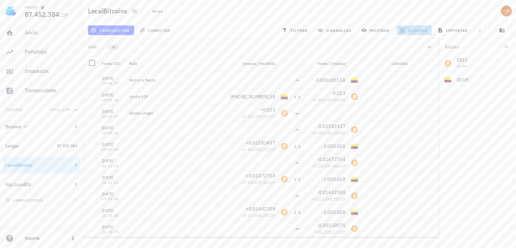
click at [422, 31] on span "agrupar" at bounding box center [414, 31] width 27 height 6
click at [407, 104] on div "Año" at bounding box center [418, 101] width 30 height 6
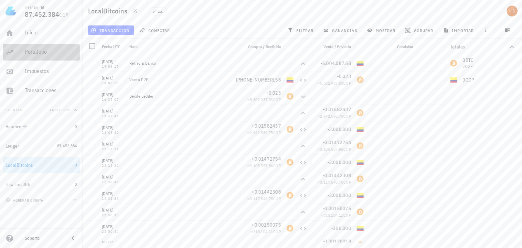
click at [43, 57] on div "Portafolio" at bounding box center [51, 51] width 52 height 15
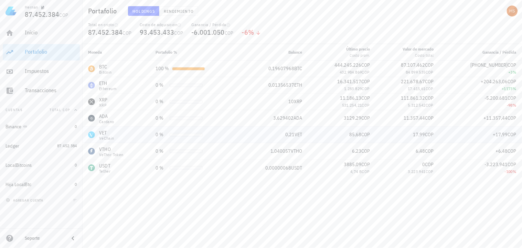
click at [130, 136] on div "VET VeChain" at bounding box center [116, 134] width 57 height 11
click at [506, 135] on span "+17,99" at bounding box center [500, 134] width 15 height 6
click at [394, 128] on td "17,99 COP" at bounding box center [407, 135] width 64 height 17
click at [252, 130] on td "0,21 VET" at bounding box center [273, 135] width 70 height 17
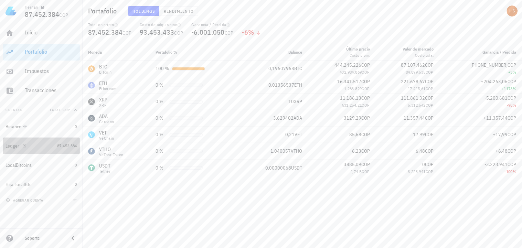
click at [9, 145] on div "Ledger" at bounding box center [13, 146] width 14 height 6
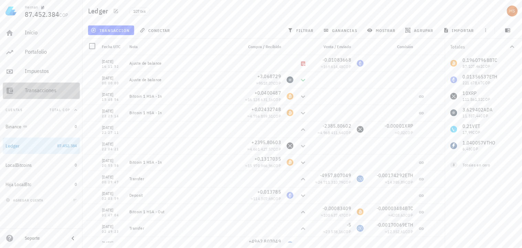
click at [55, 91] on div "Transacciones" at bounding box center [51, 90] width 52 height 7
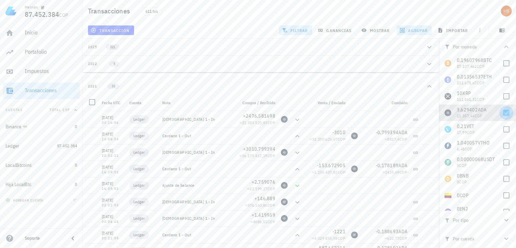
click at [504, 114] on div at bounding box center [507, 113] width 12 height 12
checkbox input "false"
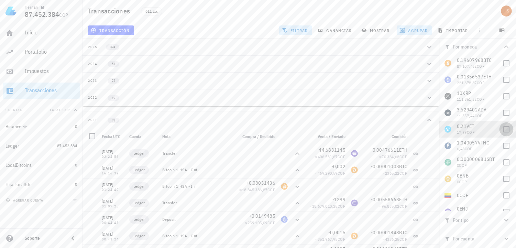
click at [503, 129] on div at bounding box center [507, 130] width 12 height 12
checkbox input "true"
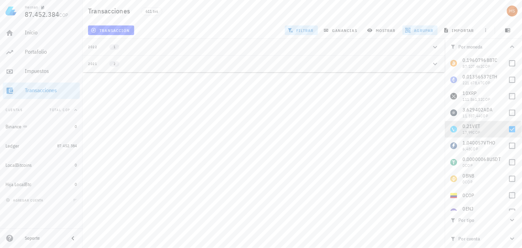
click at [428, 28] on span "agrupar" at bounding box center [420, 31] width 27 height 6
click at [425, 45] on div "Agrupar por" at bounding box center [420, 44] width 35 height 17
click at [429, 31] on span "agrupar" at bounding box center [420, 31] width 27 height 6
click at [430, 118] on span "resetear" at bounding box center [430, 117] width 18 height 4
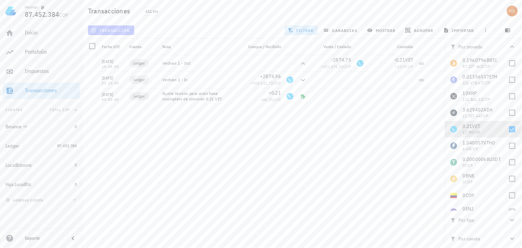
click at [119, 28] on span "transacción" at bounding box center [111, 31] width 38 height 6
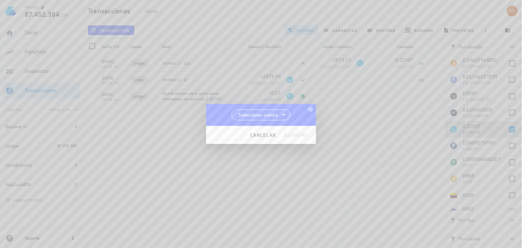
click at [255, 114] on span "Seleccionar cuenta" at bounding box center [258, 114] width 39 height 7
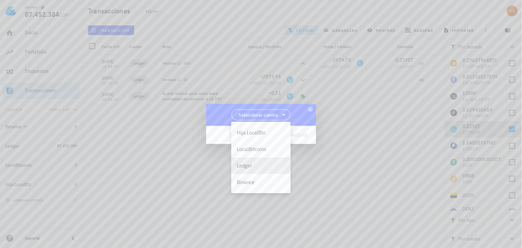
click at [240, 167] on div "Ledger" at bounding box center [261, 165] width 49 height 7
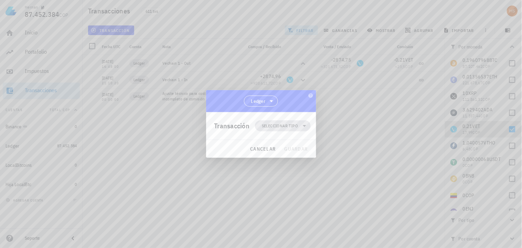
click at [267, 122] on span "Seleccionar tipo" at bounding box center [280, 125] width 36 height 7
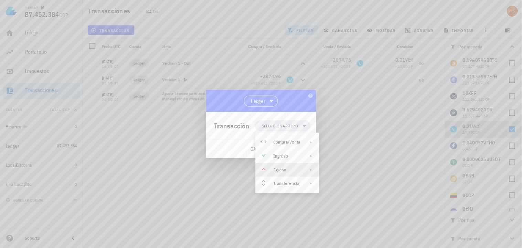
click at [275, 170] on div "Egreso" at bounding box center [286, 170] width 27 height 6
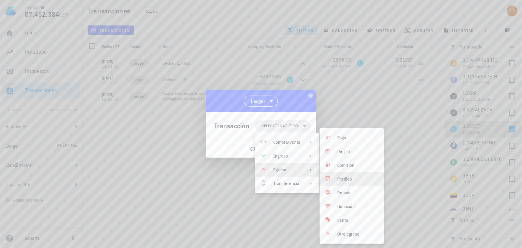
click at [349, 180] on div "Perdido" at bounding box center [358, 180] width 41 height 6
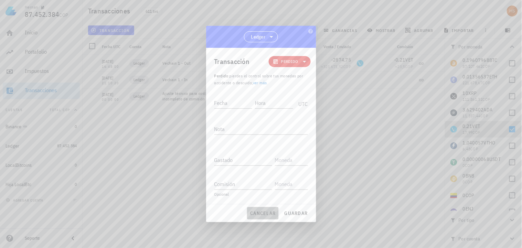
click at [268, 210] on span "cancelar" at bounding box center [263, 213] width 26 height 6
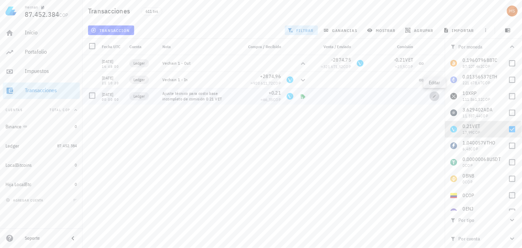
click at [431, 94] on span "button" at bounding box center [435, 96] width 10 height 4
type input "2021-07-05"
type input "00:00:00"
type textarea "Ajuste técnico para costo base incompleto de comisión 0.21 VET"
type input "0,21"
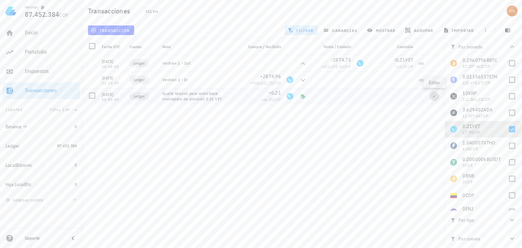
type input "VET"
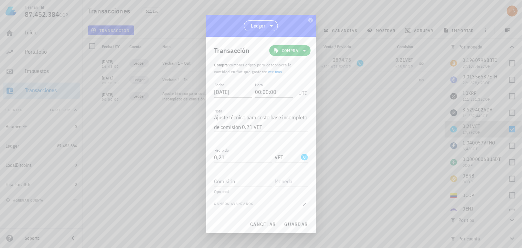
click at [356, 107] on div at bounding box center [261, 124] width 522 height 248
click at [288, 222] on span "guardar" at bounding box center [296, 224] width 24 height 6
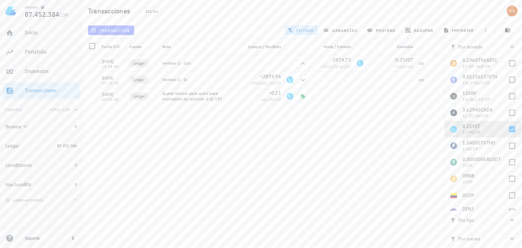
click at [119, 28] on span "transacción" at bounding box center [111, 31] width 38 height 6
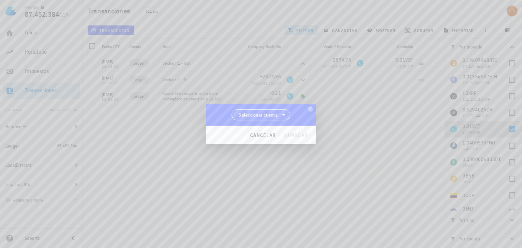
click at [267, 114] on span "Seleccionar cuenta" at bounding box center [258, 114] width 39 height 7
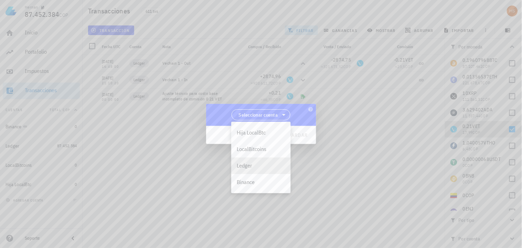
click at [249, 166] on div "Ledger" at bounding box center [261, 165] width 49 height 7
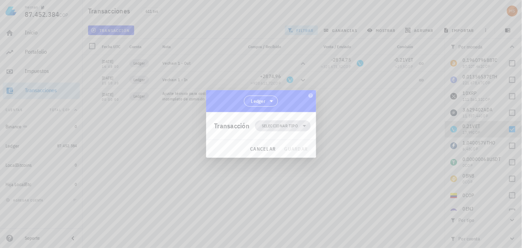
click at [276, 123] on span "Seleccionar tipo" at bounding box center [280, 125] width 36 height 7
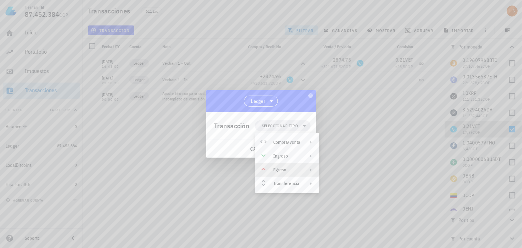
click at [283, 168] on div "Egreso" at bounding box center [286, 170] width 27 height 6
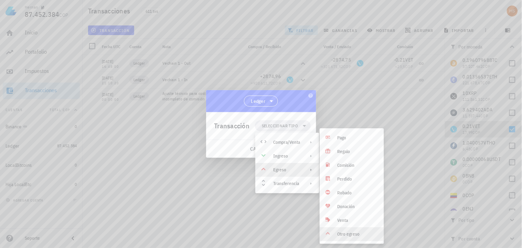
click at [353, 232] on div "Otro egreso" at bounding box center [358, 235] width 41 height 6
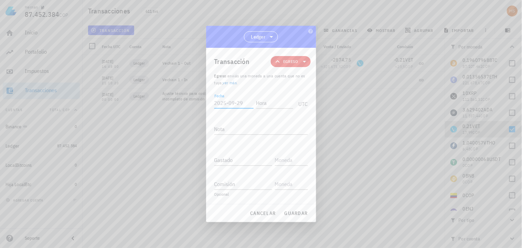
click at [229, 104] on input "Fecha" at bounding box center [233, 102] width 39 height 11
type input "2022-09-04"
click at [275, 107] on input "Hora" at bounding box center [273, 102] width 39 height 11
type input "16:48:01"
click at [237, 131] on textarea "Nota" at bounding box center [261, 129] width 94 height 11
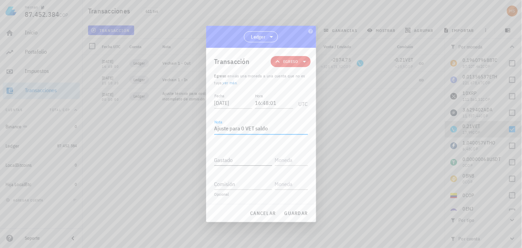
type textarea "Ajuste para 0 VET saldo"
click at [237, 161] on input "Gastado" at bounding box center [243, 159] width 58 height 11
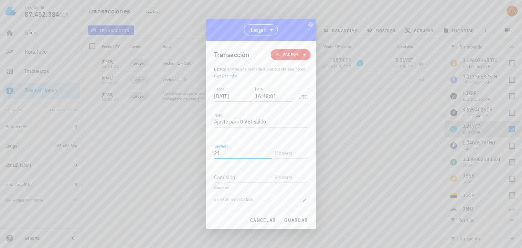
type input "2"
type input "0,21"
click at [289, 152] on input "text" at bounding box center [291, 153] width 32 height 11
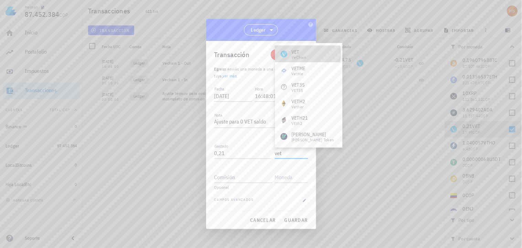
click at [306, 52] on div "VET VeChain" at bounding box center [308, 54] width 67 height 17
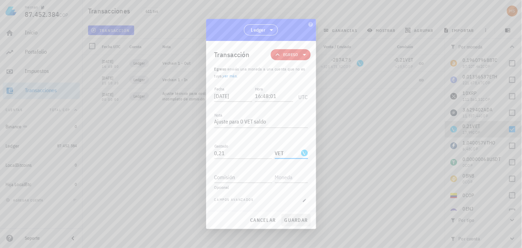
type input "VET"
click at [296, 219] on span "guardar" at bounding box center [296, 220] width 24 height 6
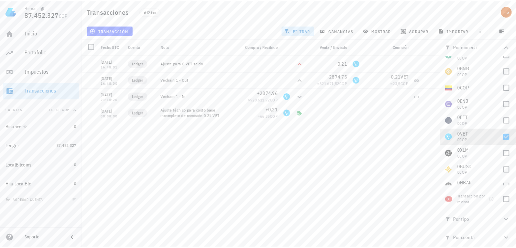
scroll to position [115, 0]
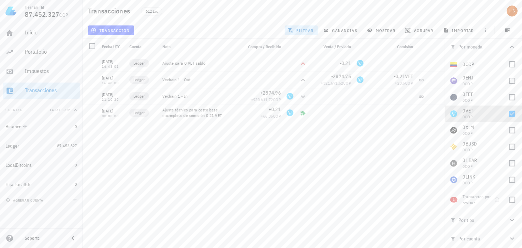
click at [385, 149] on div "04/09/2022 16:48:01 Ledger Ajuste para 0 VET saldo -0,21 04/09/2022 16:48:00 Le…" at bounding box center [264, 149] width 362 height 188
click at [513, 198] on div at bounding box center [513, 200] width 12 height 12
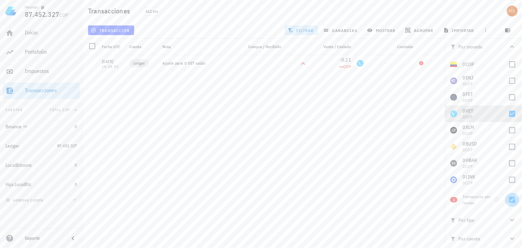
click at [513, 198] on div at bounding box center [513, 200] width 12 height 12
checkbox input "false"
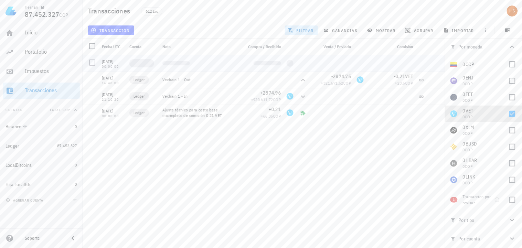
click at [90, 63] on div at bounding box center [92, 62] width 8 height 8
click at [93, 63] on div at bounding box center [92, 62] width 8 height 8
click at [23, 126] on icon at bounding box center [25, 127] width 4 height 4
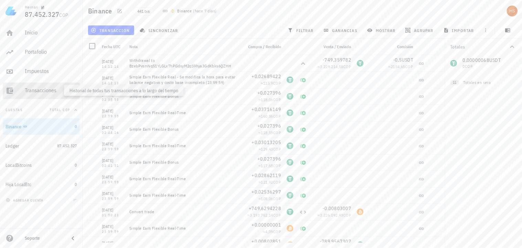
click at [40, 92] on div "Transacciones" at bounding box center [51, 90] width 52 height 7
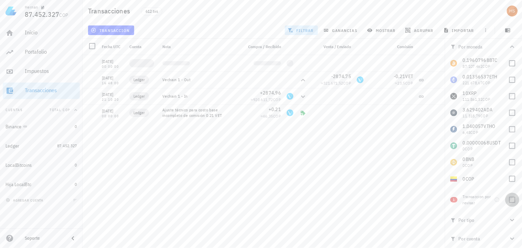
click at [511, 202] on div at bounding box center [513, 200] width 12 height 12
checkbox input "true"
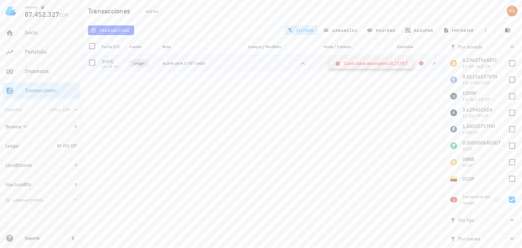
click at [421, 63] on icon at bounding box center [421, 63] width 4 height 4
click at [93, 63] on div at bounding box center [92, 63] width 12 height 12
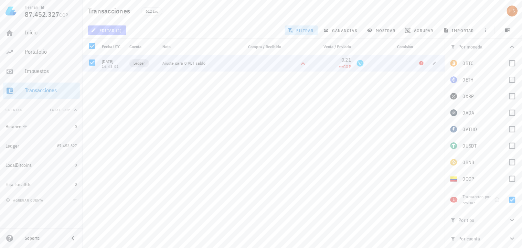
click at [114, 28] on span "editar (1)" at bounding box center [107, 31] width 30 height 6
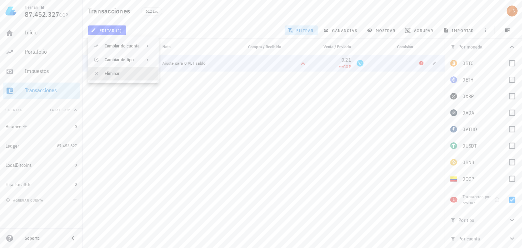
click at [102, 73] on div "Eliminar" at bounding box center [123, 74] width 71 height 14
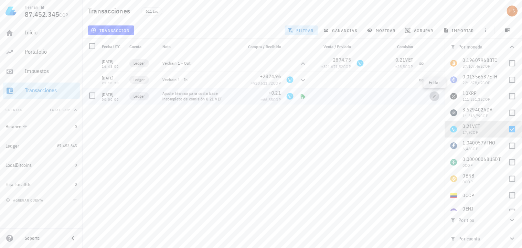
click at [435, 94] on icon "button" at bounding box center [435, 96] width 4 height 4
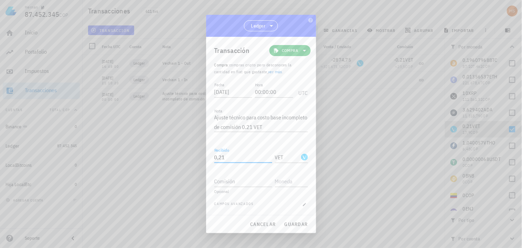
drag, startPoint x: 226, startPoint y: 156, endPoint x: 220, endPoint y: 158, distance: 6.3
click at [220, 158] on input "0,21" at bounding box center [243, 157] width 58 height 11
click at [295, 224] on span "guardar" at bounding box center [296, 224] width 24 height 6
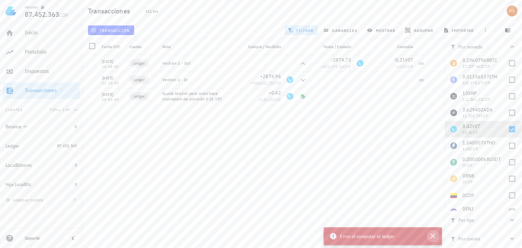
click at [435, 237] on icon "button" at bounding box center [433, 236] width 8 height 8
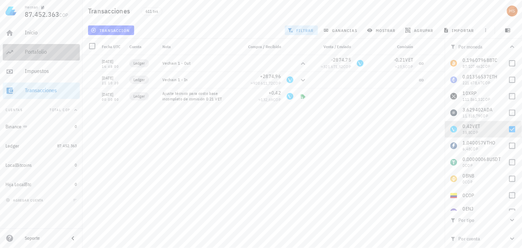
click at [37, 53] on div "Portafolio" at bounding box center [51, 52] width 52 height 7
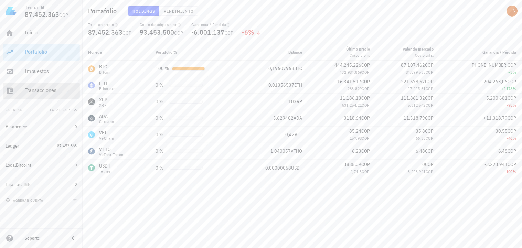
click at [43, 92] on div "Transacciones" at bounding box center [51, 90] width 52 height 7
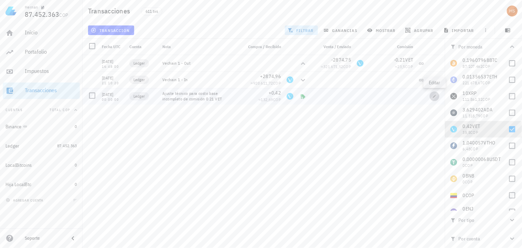
click at [434, 95] on icon "button" at bounding box center [435, 96] width 4 height 4
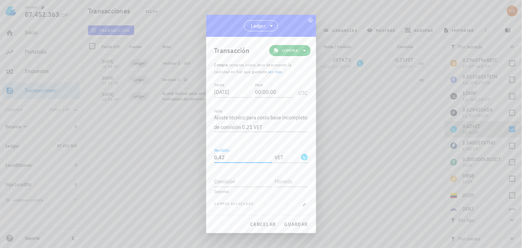
drag, startPoint x: 227, startPoint y: 155, endPoint x: 219, endPoint y: 157, distance: 8.4
click at [219, 157] on input "0,42" at bounding box center [243, 157] width 58 height 11
click at [294, 224] on span "guardar" at bounding box center [296, 224] width 24 height 6
type input "0,42"
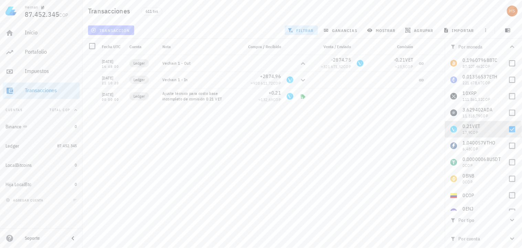
click at [123, 29] on span "transacción" at bounding box center [111, 31] width 38 height 6
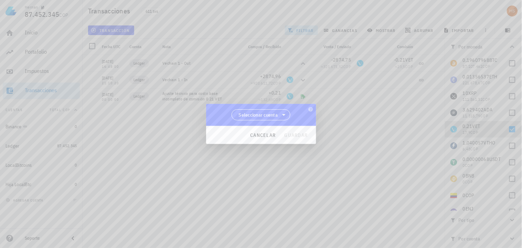
click at [246, 109] on div "Seleccionar cuenta" at bounding box center [261, 115] width 110 height 22
click at [247, 112] on span "Seleccionar cuenta" at bounding box center [258, 114] width 39 height 7
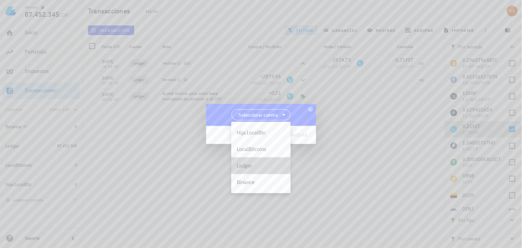
click at [248, 166] on div "Ledger" at bounding box center [261, 165] width 49 height 7
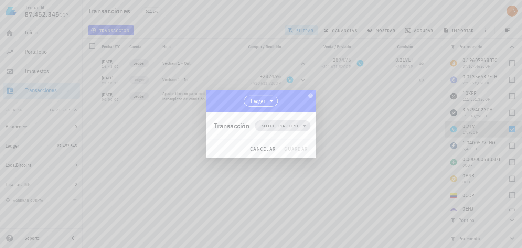
click at [277, 125] on span "Seleccionar tipo" at bounding box center [280, 125] width 36 height 7
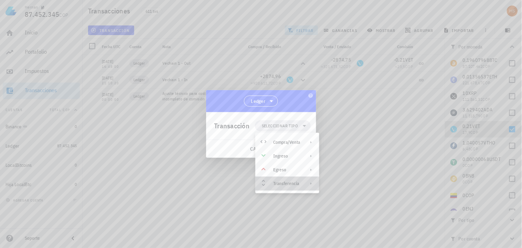
click at [311, 185] on icon at bounding box center [311, 184] width 6 height 6
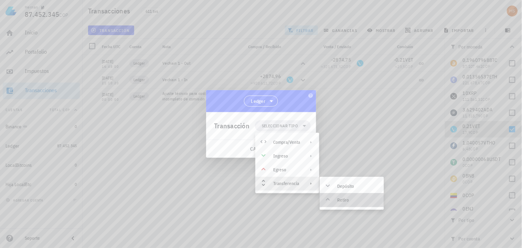
click at [334, 195] on div "Retiro" at bounding box center [352, 200] width 64 height 14
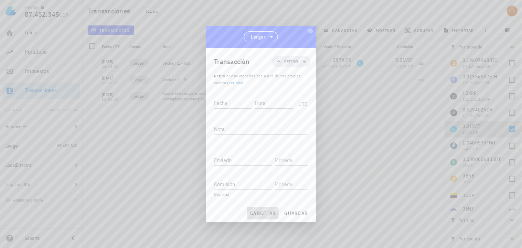
click at [270, 211] on span "cancelar" at bounding box center [263, 213] width 26 height 6
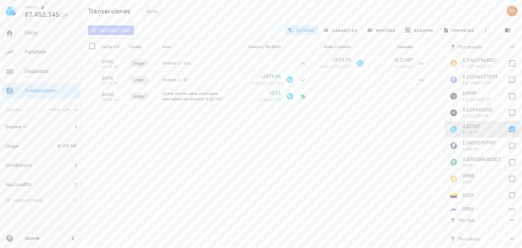
click at [121, 31] on span "transacción" at bounding box center [111, 31] width 38 height 6
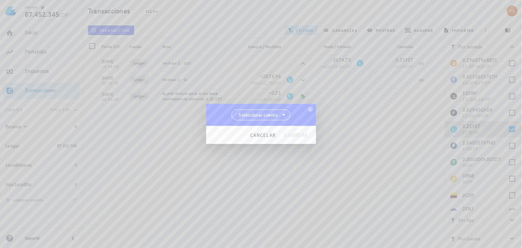
click at [270, 115] on span "Seleccionar cuenta" at bounding box center [258, 114] width 39 height 7
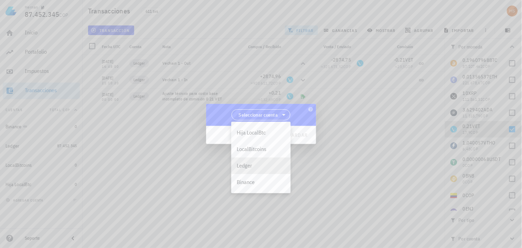
click at [246, 164] on div "Ledger" at bounding box center [261, 165] width 49 height 7
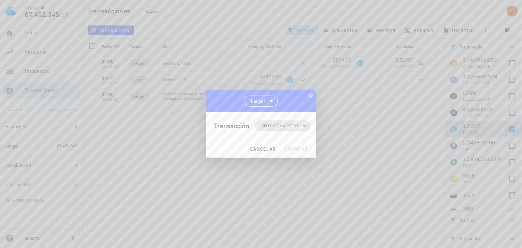
click at [274, 122] on span "Seleccionar tipo" at bounding box center [282, 125] width 47 height 11
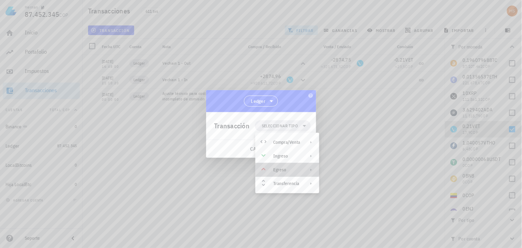
click at [310, 171] on icon at bounding box center [311, 170] width 6 height 6
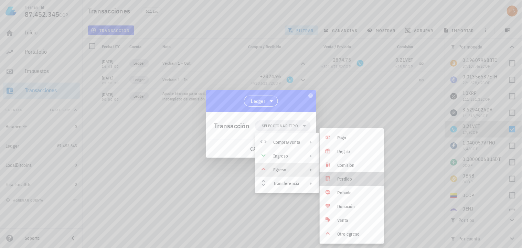
click at [355, 180] on div "Perdido" at bounding box center [358, 180] width 41 height 6
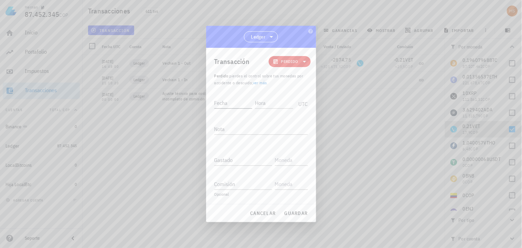
click at [226, 103] on input "Fecha" at bounding box center [233, 102] width 38 height 11
type input "2022-09-04"
click at [269, 105] on input "Hora" at bounding box center [274, 102] width 37 height 11
type input "16:48:00"
click at [216, 159] on input "Gastado" at bounding box center [243, 159] width 58 height 11
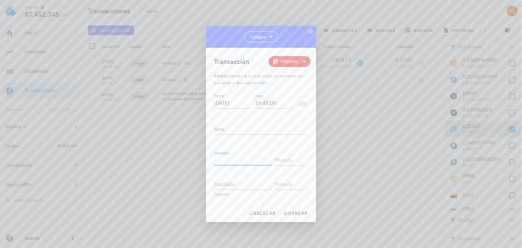
type input "0"
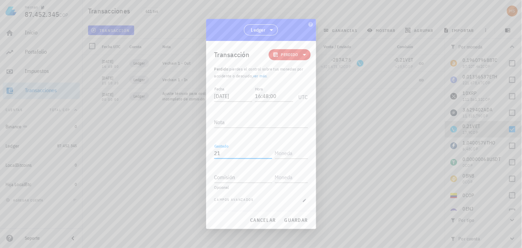
type input "2"
type input "0,21"
click at [278, 153] on input "text" at bounding box center [291, 153] width 32 height 11
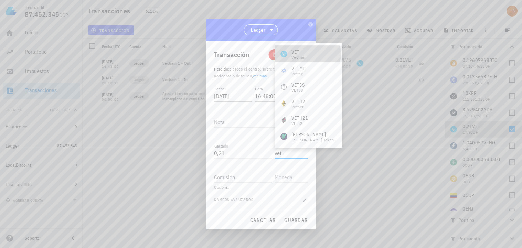
click at [319, 52] on div "VET VeChain" at bounding box center [308, 54] width 67 height 17
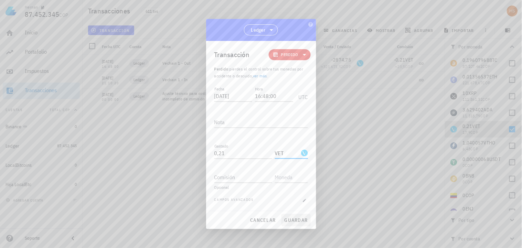
type input "VET"
click at [301, 218] on span "guardar" at bounding box center [296, 220] width 24 height 6
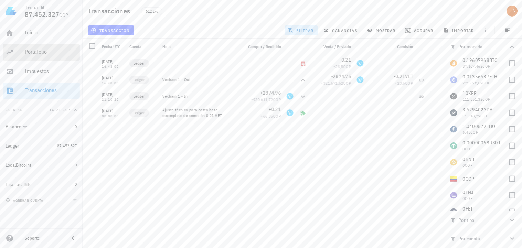
click at [44, 50] on div "Portafolio" at bounding box center [51, 52] width 52 height 7
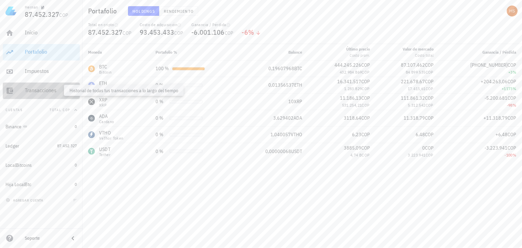
click at [34, 91] on div "Transacciones" at bounding box center [51, 90] width 52 height 7
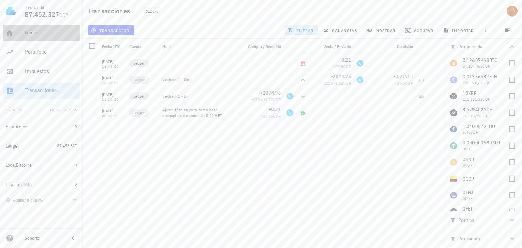
click at [36, 35] on div "Inicio" at bounding box center [51, 32] width 52 height 7
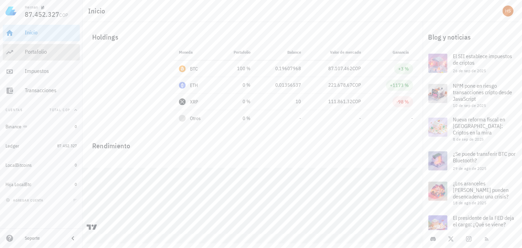
click at [35, 48] on div "Portafolio" at bounding box center [51, 51] width 52 height 15
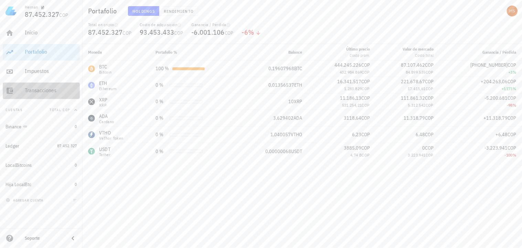
click at [39, 87] on div "Transacciones" at bounding box center [51, 90] width 52 height 7
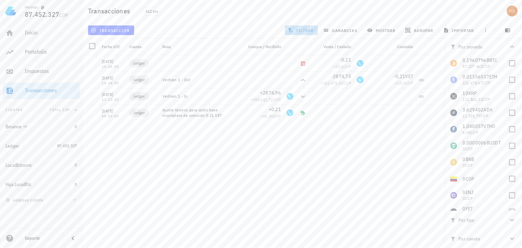
click at [309, 32] on span "filtrar" at bounding box center [301, 31] width 25 height 6
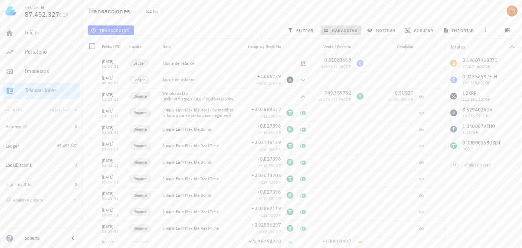
click at [351, 31] on span "ganancias" at bounding box center [341, 31] width 32 height 6
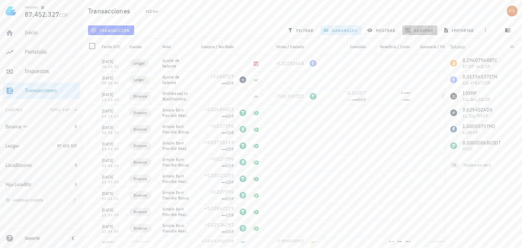
click at [427, 29] on span "agrupar" at bounding box center [420, 31] width 27 height 6
click at [413, 100] on div "Año" at bounding box center [423, 101] width 30 height 6
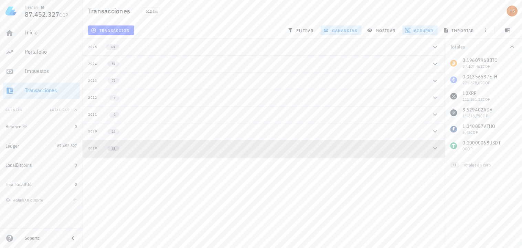
click at [117, 146] on span "38" at bounding box center [114, 149] width 12 height 6
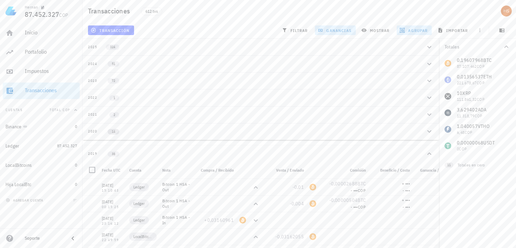
click at [116, 129] on span "14" at bounding box center [114, 132] width 12 height 6
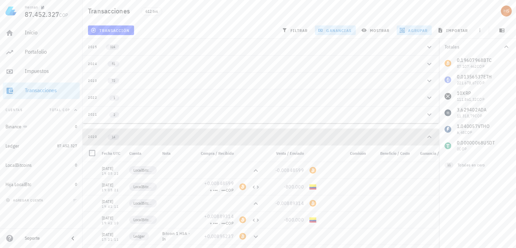
click at [96, 132] on button "2020 14" at bounding box center [261, 137] width 357 height 17
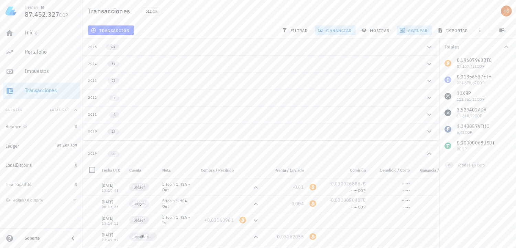
click at [91, 152] on div "2019" at bounding box center [92, 154] width 9 height 6
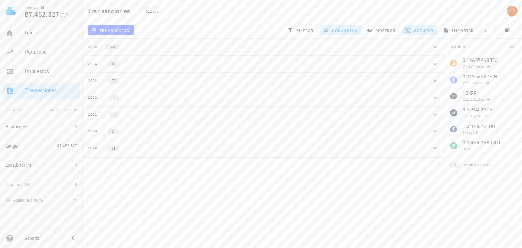
click at [95, 131] on div "2020" at bounding box center [92, 132] width 9 height 6
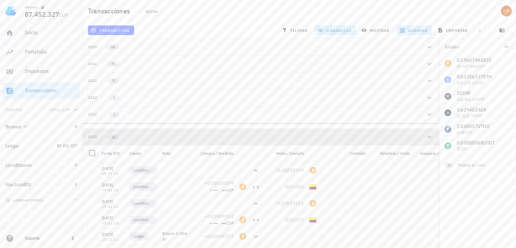
click at [89, 135] on div "2020" at bounding box center [92, 137] width 9 height 6
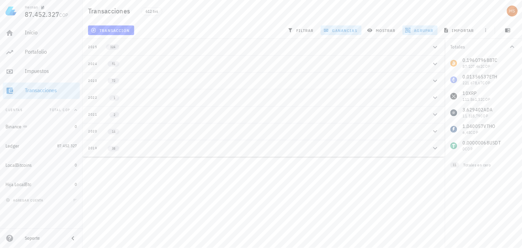
click at [92, 112] on div "2021" at bounding box center [92, 115] width 9 height 6
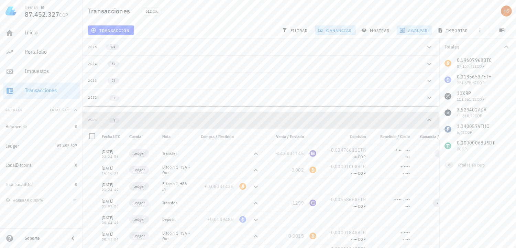
click at [90, 117] on div "2021" at bounding box center [92, 120] width 9 height 6
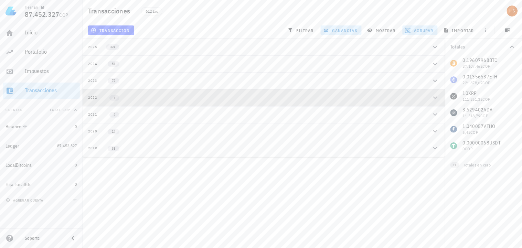
click at [92, 97] on div "2022" at bounding box center [92, 98] width 9 height 6
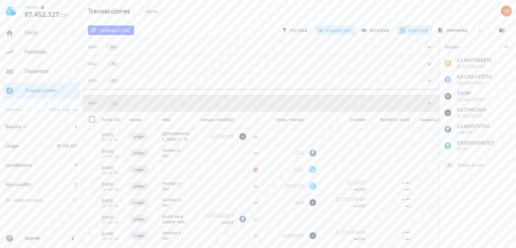
click at [94, 103] on div "2022" at bounding box center [92, 103] width 9 height 6
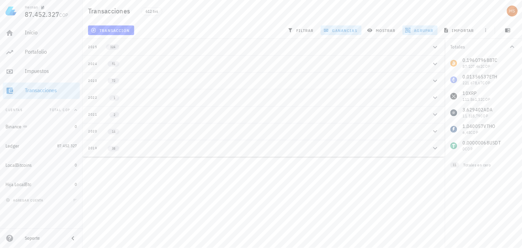
click at [93, 79] on div "2023" at bounding box center [92, 81] width 9 height 6
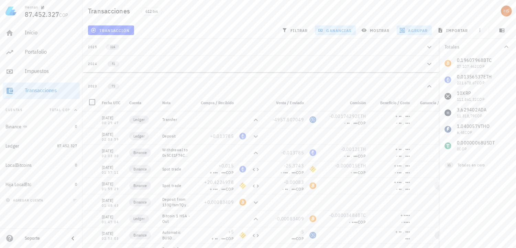
click at [91, 85] on div "2023" at bounding box center [92, 87] width 9 height 6
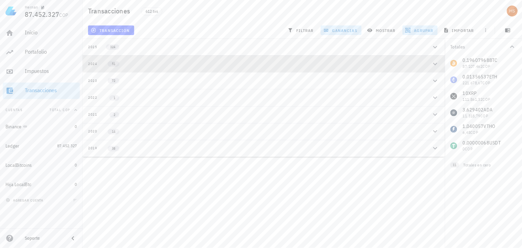
click at [95, 65] on div "2024" at bounding box center [92, 64] width 9 height 6
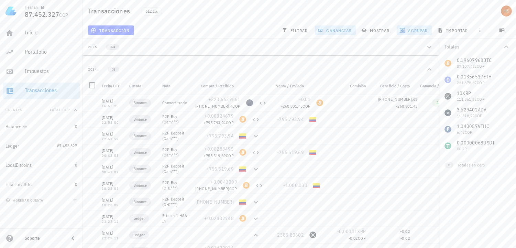
click at [94, 69] on div "2024" at bounding box center [92, 70] width 9 height 6
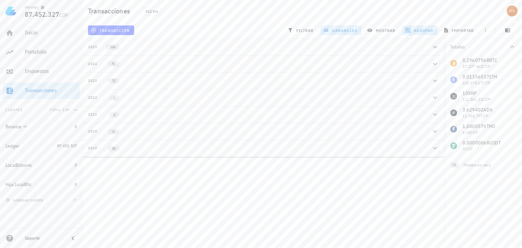
click at [121, 45] on div "324" at bounding box center [109, 47] width 25 height 6
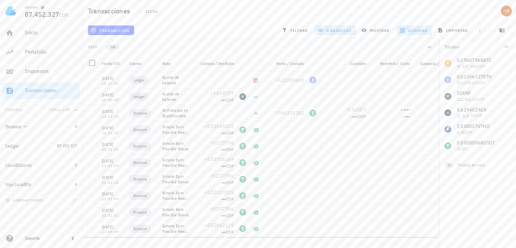
click at [121, 45] on div "324" at bounding box center [109, 47] width 25 height 6
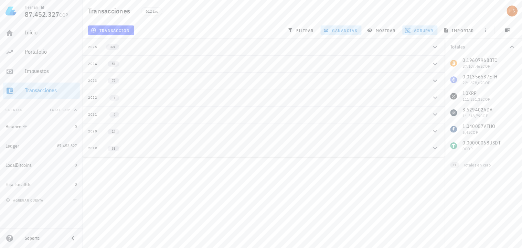
click at [96, 79] on div "2023" at bounding box center [92, 81] width 9 height 6
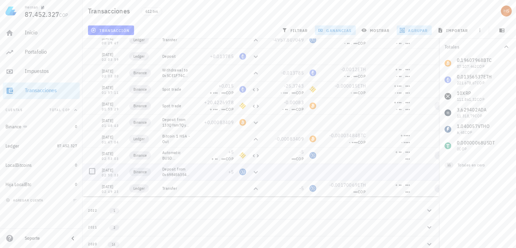
scroll to position [105, 0]
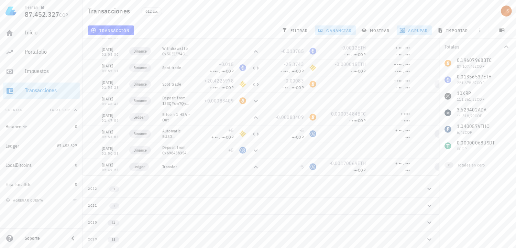
click at [508, 45] on icon "button" at bounding box center [507, 47] width 8 height 8
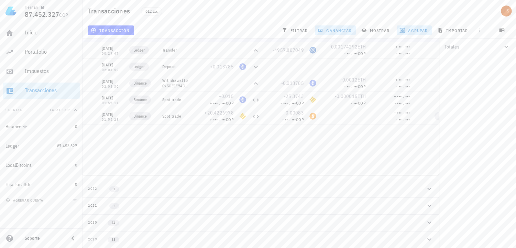
scroll to position [806, 0]
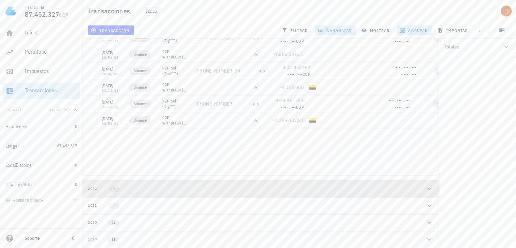
click at [93, 188] on div "2022" at bounding box center [92, 189] width 9 height 6
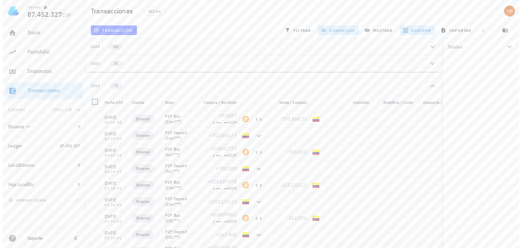
scroll to position [0, 0]
click at [56, 92] on div "Transacciones" at bounding box center [51, 90] width 52 height 7
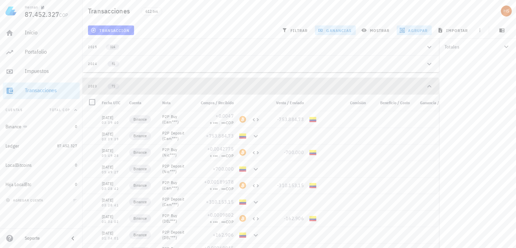
click at [93, 84] on div "2023" at bounding box center [92, 87] width 9 height 6
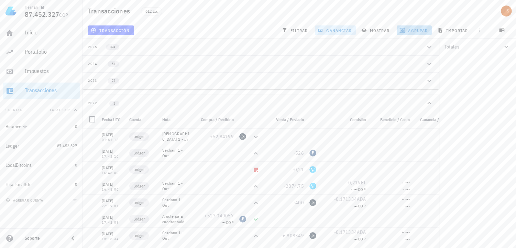
click at [414, 29] on span "agrupar" at bounding box center [414, 31] width 27 height 6
click at [416, 116] on span "resetear" at bounding box center [424, 117] width 18 height 4
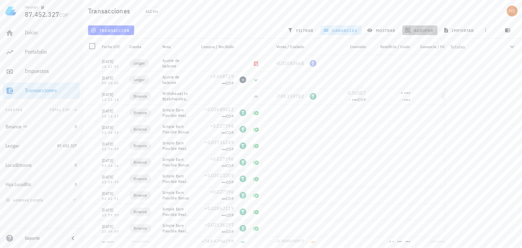
click at [430, 28] on span "agrupar" at bounding box center [420, 31] width 27 height 6
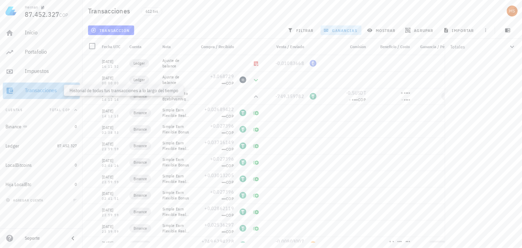
click at [36, 89] on div "Transacciones" at bounding box center [51, 90] width 52 height 7
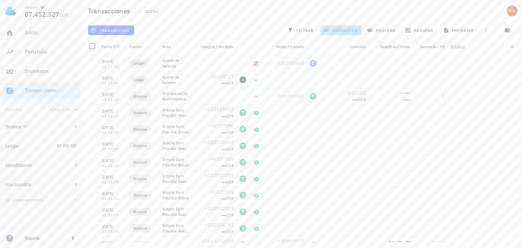
click at [346, 31] on span "ganancias" at bounding box center [341, 31] width 32 height 6
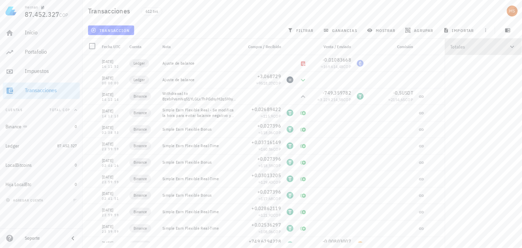
click at [514, 47] on icon "button" at bounding box center [512, 47] width 8 height 8
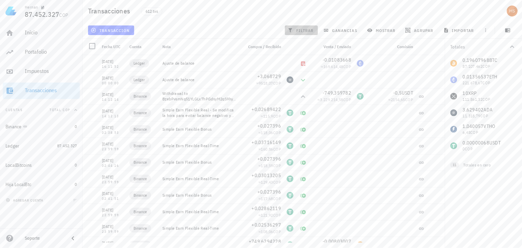
click at [312, 30] on span "filtrar" at bounding box center [301, 31] width 25 height 6
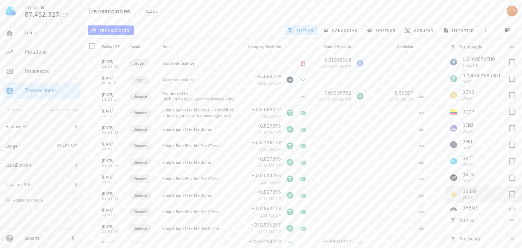
scroll to position [51, 0]
click at [510, 92] on div at bounding box center [513, 95] width 12 height 12
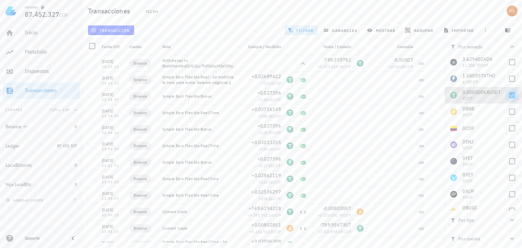
click at [511, 95] on div at bounding box center [513, 95] width 12 height 12
checkbox input "false"
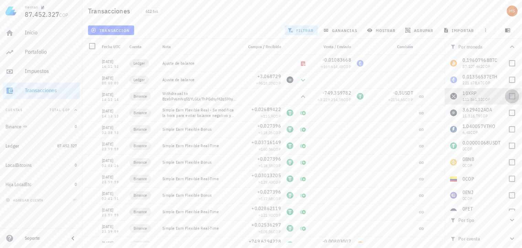
click at [511, 94] on div at bounding box center [513, 96] width 12 height 12
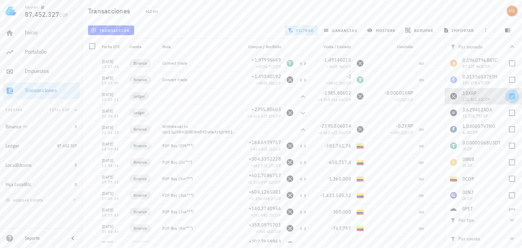
click at [508, 96] on div at bounding box center [513, 96] width 12 height 12
checkbox input "false"
click at [507, 81] on div at bounding box center [513, 80] width 12 height 12
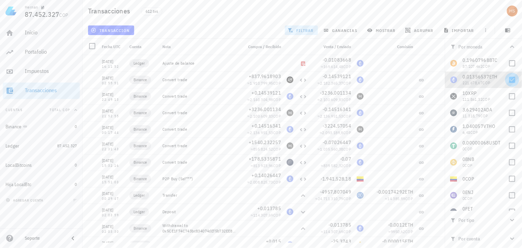
click at [511, 79] on div at bounding box center [513, 80] width 12 height 12
checkbox input "false"
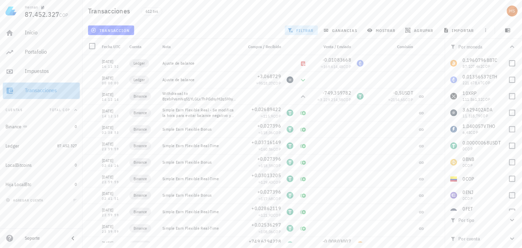
click at [51, 89] on div "Transacciones" at bounding box center [51, 90] width 52 height 7
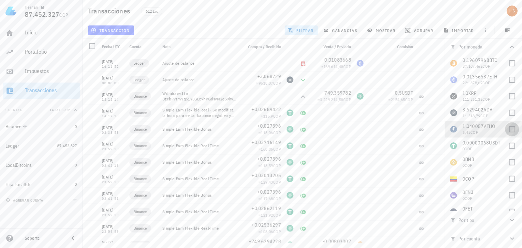
click at [508, 129] on div at bounding box center [513, 130] width 12 height 12
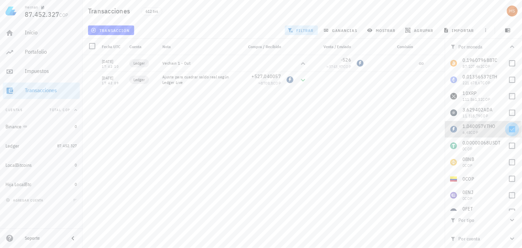
click at [508, 129] on div at bounding box center [513, 130] width 12 height 12
checkbox input "false"
click at [507, 113] on div at bounding box center [513, 113] width 12 height 12
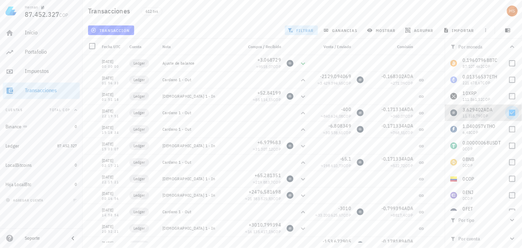
click at [510, 113] on div at bounding box center [513, 113] width 12 height 12
checkbox input "false"
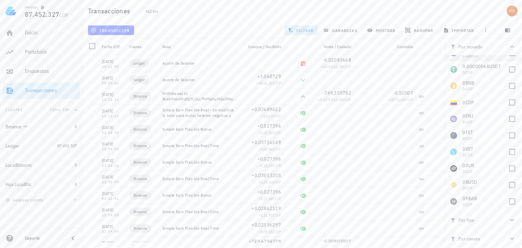
scroll to position [115, 0]
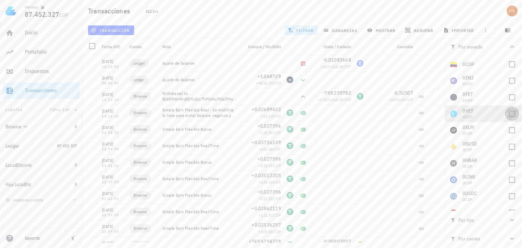
click at [510, 115] on div at bounding box center [513, 114] width 12 height 12
checkbox input "true"
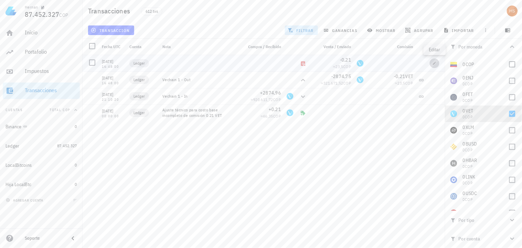
click at [434, 62] on icon "button" at bounding box center [435, 63] width 4 height 4
type input "2022-09-04"
type input "16:48:00"
type input "0,21"
type input "VET"
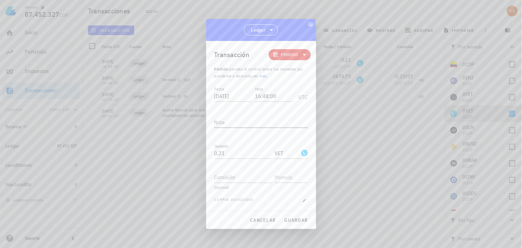
click at [235, 121] on textarea "Nota" at bounding box center [261, 122] width 94 height 11
drag, startPoint x: 301, startPoint y: 117, endPoint x: 228, endPoint y: 119, distance: 73.6
click at [228, 119] on textarea "Ajuste, no se encontro esta cantidad" at bounding box center [261, 122] width 94 height 11
type textarea "Ajuste"
click at [299, 217] on button "guardar" at bounding box center [295, 220] width 29 height 12
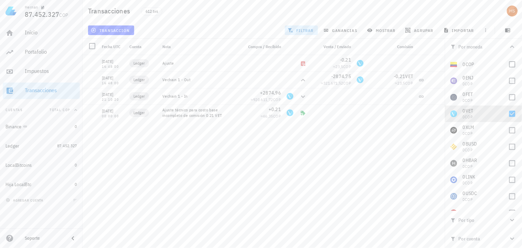
click at [347, 162] on div "28/09/2025 16:11:52 Ledger Ajuste de balance -0,01083668 ≈ 169.614,48 COP 28/09…" at bounding box center [264, 149] width 362 height 188
click at [511, 112] on div at bounding box center [513, 114] width 12 height 12
checkbox input "false"
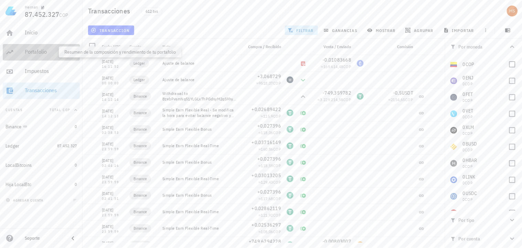
click at [33, 53] on div "Portafolio" at bounding box center [51, 52] width 52 height 7
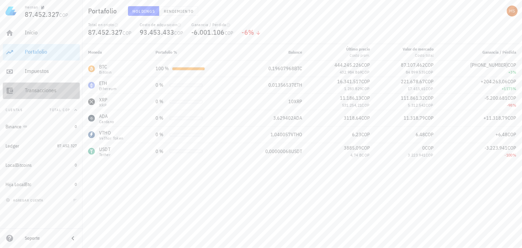
click at [24, 92] on link "Transacciones" at bounding box center [41, 91] width 77 height 17
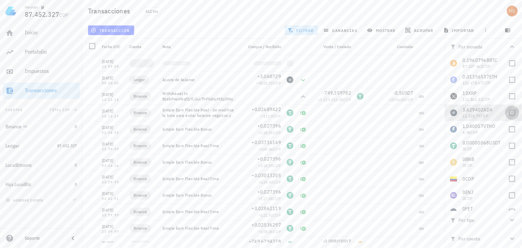
click at [511, 113] on div at bounding box center [513, 113] width 12 height 12
checkbox input "true"
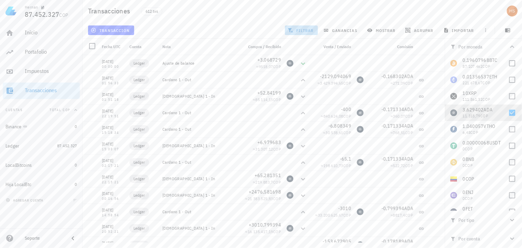
click at [301, 30] on span "filtrar" at bounding box center [301, 31] width 25 height 6
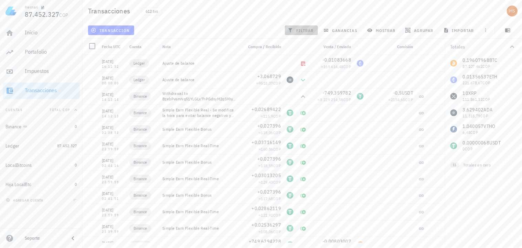
click at [311, 30] on span "filtrar" at bounding box center [301, 31] width 25 height 6
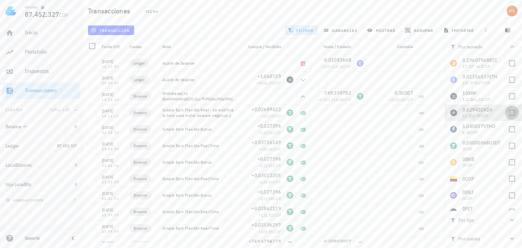
click at [511, 113] on div at bounding box center [513, 113] width 12 height 12
checkbox input "true"
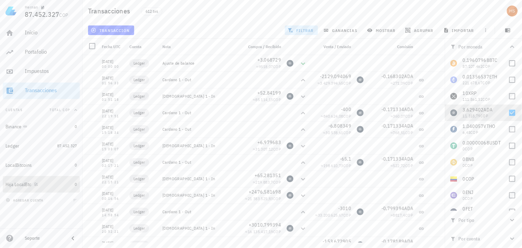
click at [26, 186] on div "Hija LocalBtc" at bounding box center [19, 185] width 26 height 6
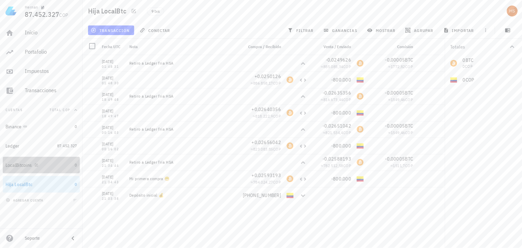
click at [22, 162] on div "LocalBitcoins" at bounding box center [39, 165] width 67 height 7
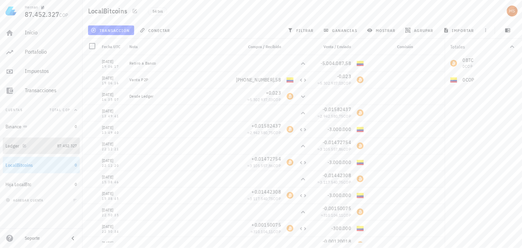
click at [12, 144] on div "Ledger" at bounding box center [13, 146] width 14 height 6
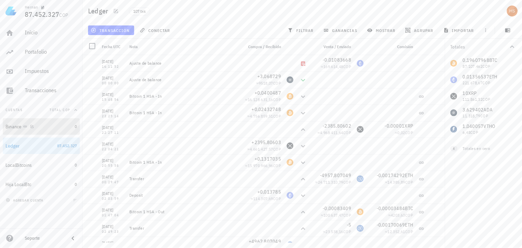
click at [18, 124] on div "Binance" at bounding box center [14, 127] width 16 height 6
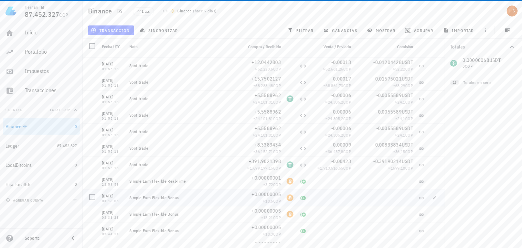
scroll to position [650, 0]
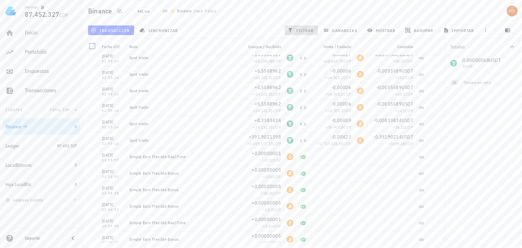
click at [304, 29] on span "filtrar" at bounding box center [301, 31] width 25 height 6
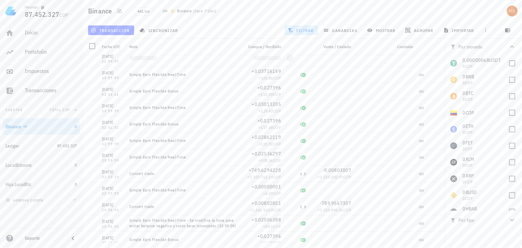
scroll to position [0, 0]
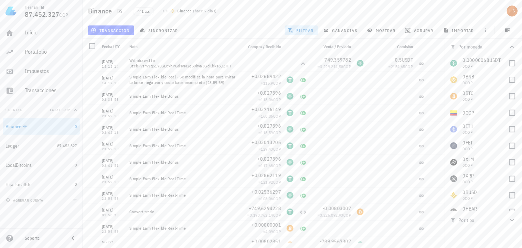
click at [298, 25] on button "filtrar" at bounding box center [301, 30] width 33 height 10
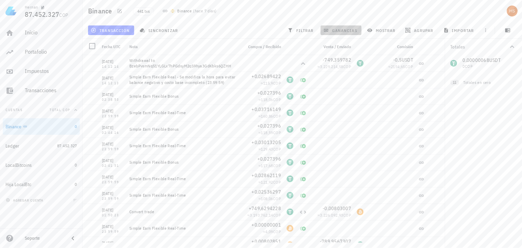
click at [342, 25] on button "ganancias" at bounding box center [341, 30] width 41 height 10
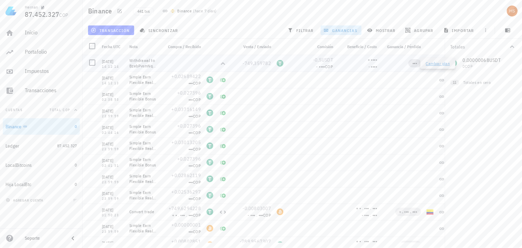
click at [414, 61] on span "•••" at bounding box center [415, 63] width 4 height 5
click at [414, 63] on span "•••" at bounding box center [415, 63] width 4 height 5
click at [387, 90] on div at bounding box center [402, 96] width 44 height 17
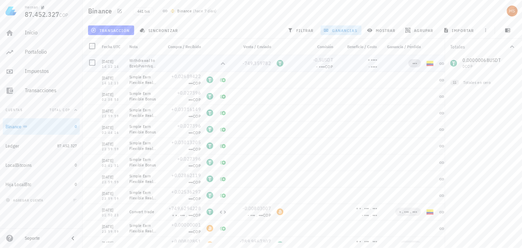
click at [410, 63] on span "•••" at bounding box center [414, 63] width 13 height 8
click at [43, 53] on div "Portafolio" at bounding box center [51, 52] width 52 height 7
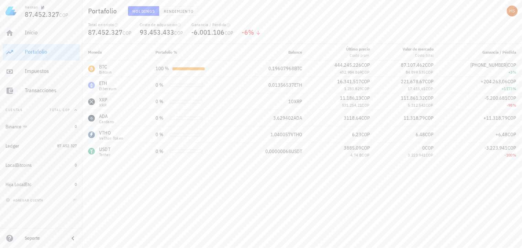
click at [308, 214] on div "Moneda Portafolio % Balance Último precio Costo prom. Valor de mercado Costo to…" at bounding box center [302, 146] width 439 height 204
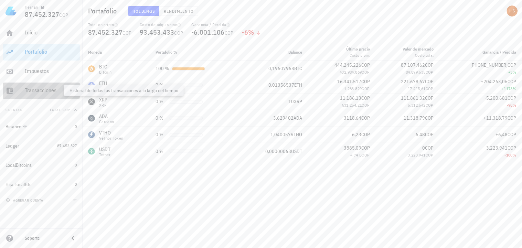
click at [36, 89] on div "Transacciones" at bounding box center [51, 90] width 52 height 7
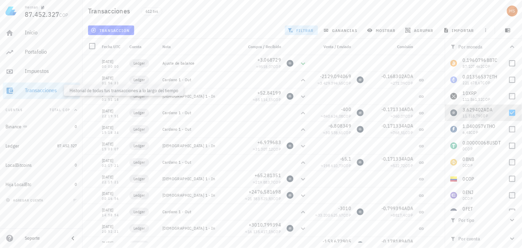
scroll to position [11, 0]
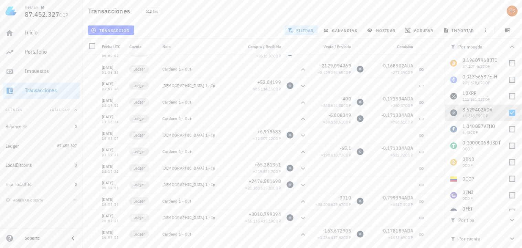
click at [308, 28] on span "filtrar" at bounding box center [301, 31] width 25 height 6
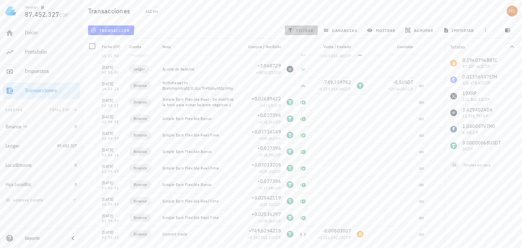
click at [307, 30] on span "filtrar" at bounding box center [301, 31] width 25 height 6
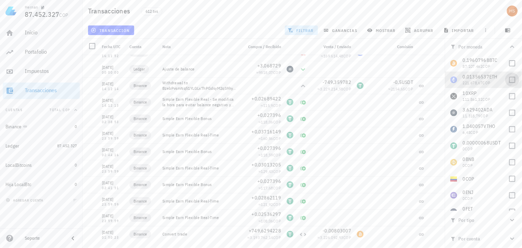
click at [507, 81] on div at bounding box center [513, 80] width 12 height 12
checkbox input "true"
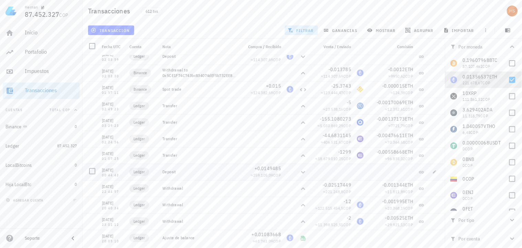
scroll to position [191, 0]
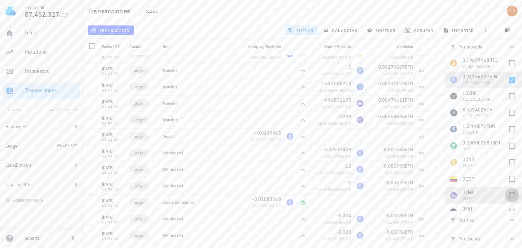
click at [507, 195] on div at bounding box center [513, 196] width 12 height 12
checkbox input "true"
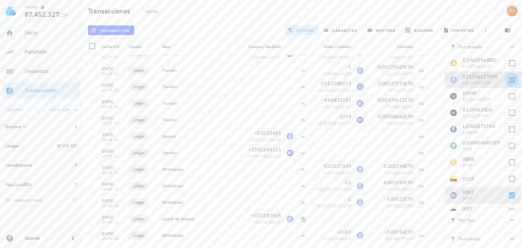
click at [508, 78] on div at bounding box center [513, 80] width 12 height 12
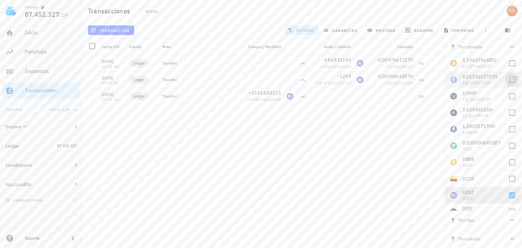
scroll to position [0, 0]
drag, startPoint x: 511, startPoint y: 82, endPoint x: 375, endPoint y: 166, distance: 159.6
click at [375, 166] on div "Transacciones 612 txs transacción filtrar ganancias mostrar agrupar importar Po…" at bounding box center [261, 121] width 522 height 243
click at [510, 79] on div at bounding box center [513, 80] width 12 height 12
checkbox input "true"
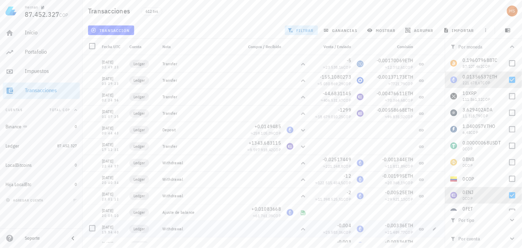
scroll to position [275, 0]
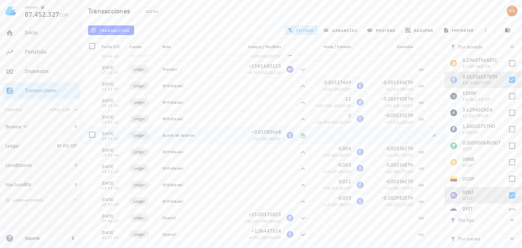
click at [335, 134] on div at bounding box center [332, 135] width 44 height 17
click at [433, 136] on icon "button" at bounding box center [434, 135] width 3 height 3
type input "2021-03-24"
type input "20:05:10"
type textarea "Ajuste de balance"
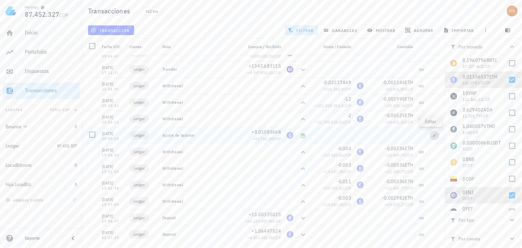
type input "0,01083668"
type input "ETH"
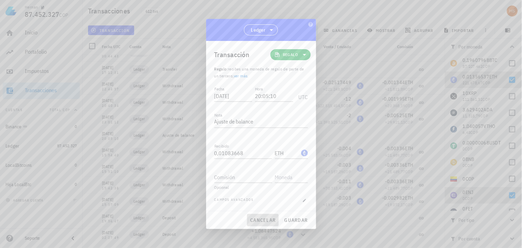
click at [264, 221] on span "cancelar" at bounding box center [263, 220] width 26 height 6
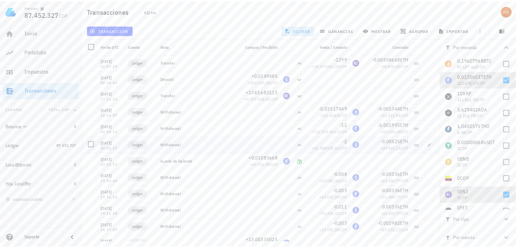
scroll to position [236, 0]
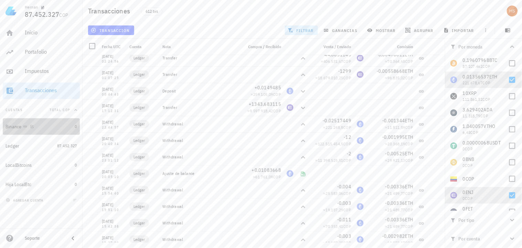
click at [53, 129] on div "Binance" at bounding box center [39, 127] width 67 height 7
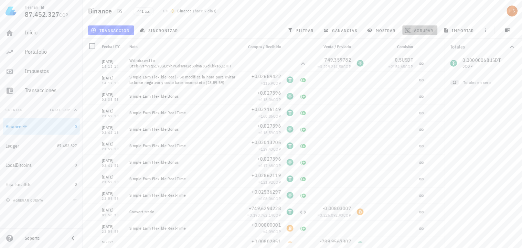
click at [418, 31] on span "agrupar" at bounding box center [420, 31] width 27 height 6
click at [417, 100] on div "Año" at bounding box center [423, 101] width 30 height 6
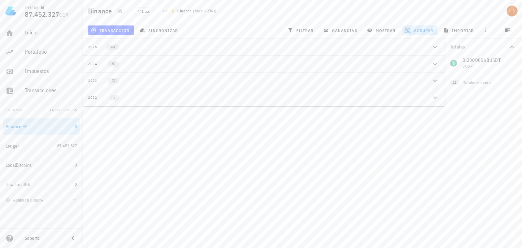
click at [138, 97] on div "2022 1" at bounding box center [259, 98] width 343 height 6
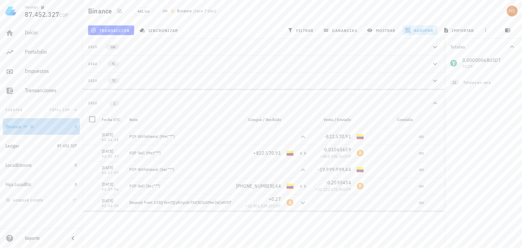
click at [22, 125] on div "Binance" at bounding box center [14, 127] width 16 height 6
click at [469, 154] on div "Totales 0,00000068 USDT 0 COP 0 BNB 0 COP 0 BTC 0 COP 0 COP 0 ETH 0 COP 0 FET 0…" at bounding box center [483, 144] width 77 height 210
click at [91, 101] on div "2022" at bounding box center [92, 103] width 9 height 6
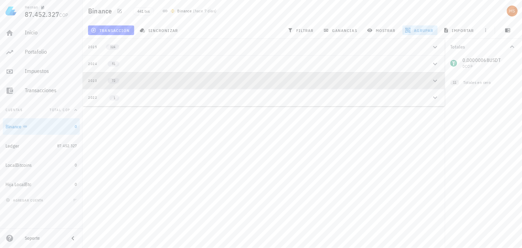
click at [89, 80] on div "2023" at bounding box center [92, 81] width 9 height 6
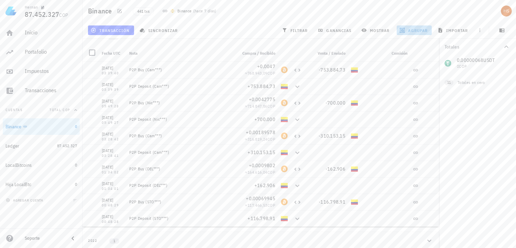
click at [418, 29] on span "agrupar" at bounding box center [414, 31] width 27 height 6
click at [427, 113] on div "resetear" at bounding box center [417, 117] width 41 height 12
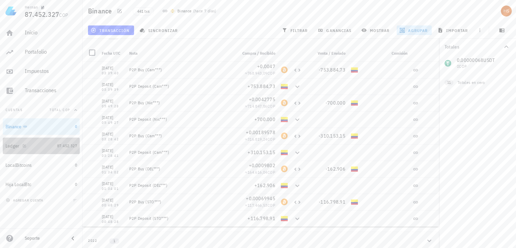
click at [34, 145] on div "Ledger" at bounding box center [30, 146] width 49 height 7
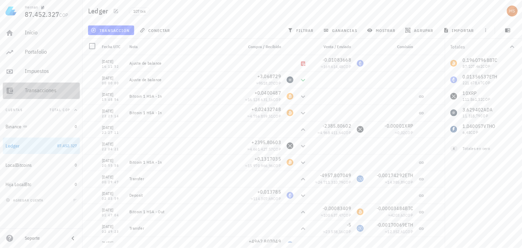
click at [41, 91] on div "Transacciones" at bounding box center [51, 90] width 52 height 7
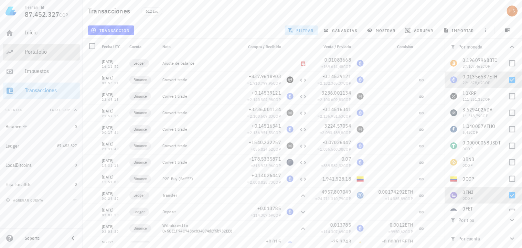
drag, startPoint x: 28, startPoint y: 48, endPoint x: 177, endPoint y: 247, distance: 248.7
click at [28, 48] on div "Portafolio" at bounding box center [51, 51] width 52 height 15
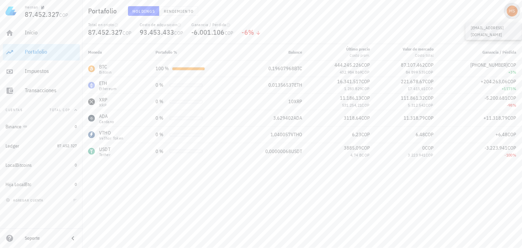
click at [512, 9] on div "avatar" at bounding box center [512, 11] width 11 height 11
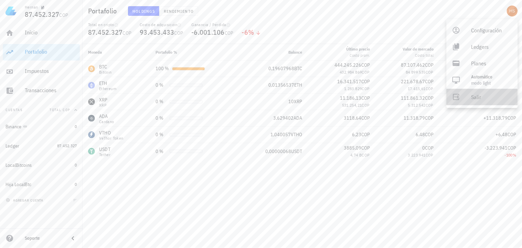
click at [482, 95] on div "Salir" at bounding box center [491, 97] width 41 height 14
